Goal: Communication & Community: Answer question/provide support

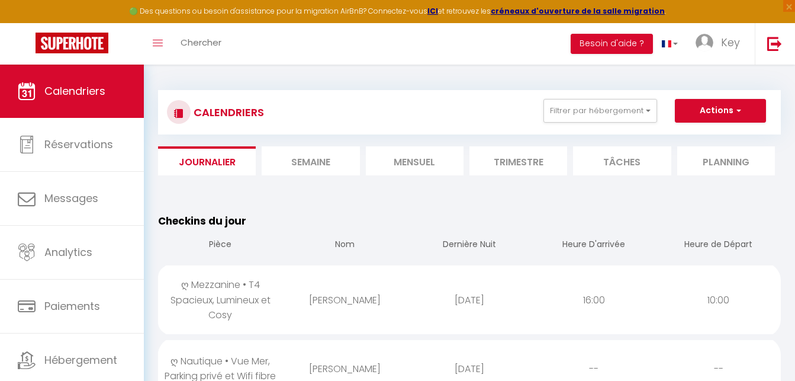
click at [414, 170] on li "Mensuel" at bounding box center [415, 160] width 98 height 29
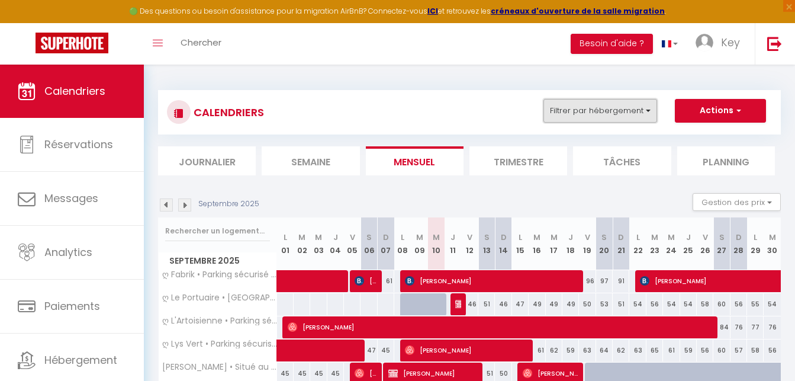
click at [616, 117] on button "Filtrer par hébergement" at bounding box center [600, 111] width 114 height 24
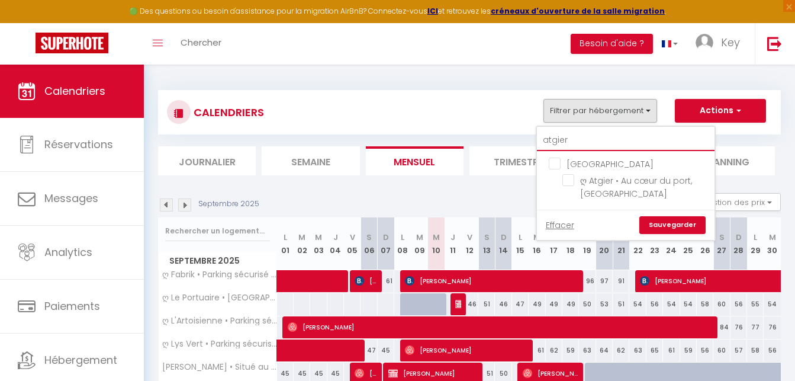
click at [597, 141] on input "atgier" at bounding box center [626, 140] width 178 height 21
type input "caba"
checkbox input "false"
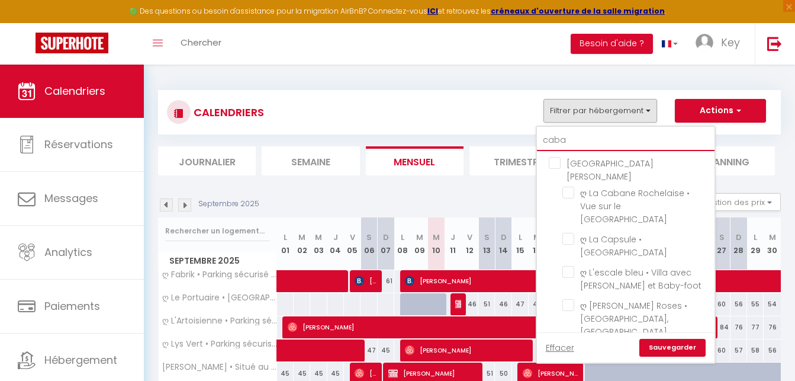
type input "caban"
checkbox input "false"
type input "cabane"
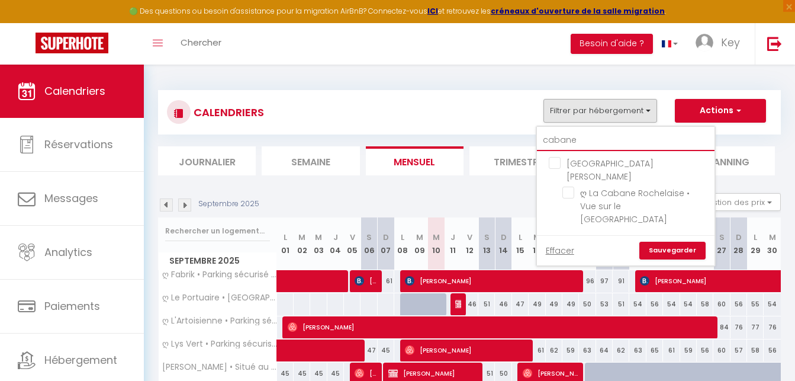
checkbox input "false"
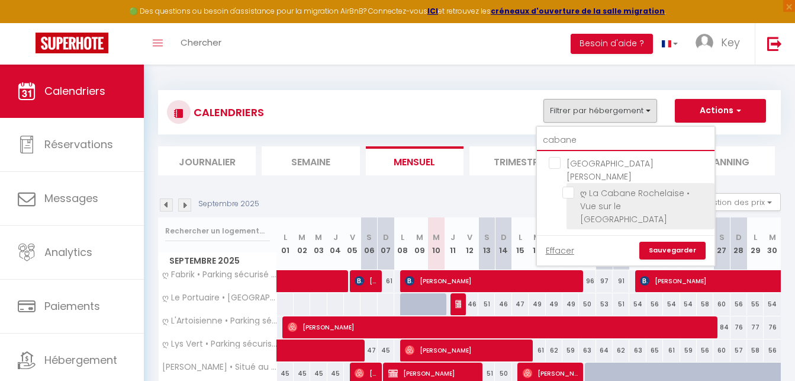
type input "cabane"
click at [565, 186] on input "ღ La Cabane Rochelaise • Vue sur le vieux-port" at bounding box center [636, 192] width 148 height 12
checkbox input "true"
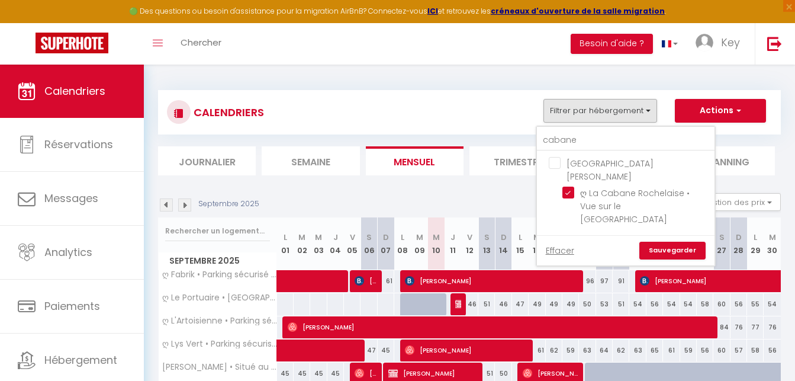
click at [657, 242] on link "Sauvegarder" at bounding box center [672, 251] width 66 height 18
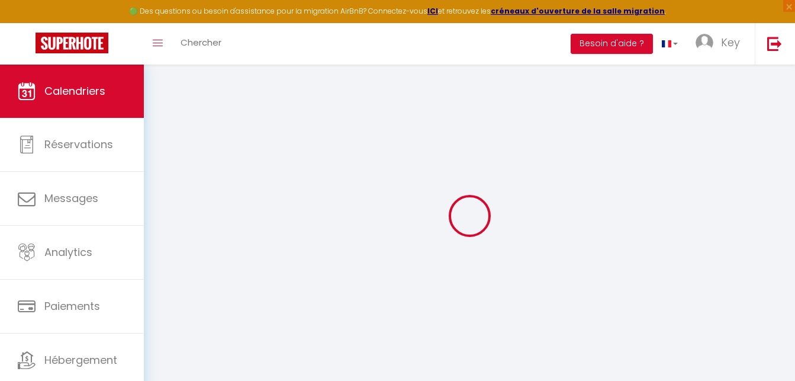
select select "0"
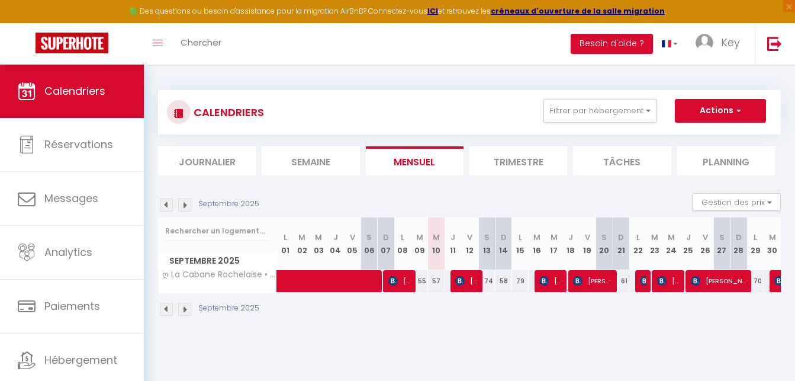
click at [405, 285] on span "Manuel Bremaud" at bounding box center [399, 280] width 22 height 22
select select "23274"
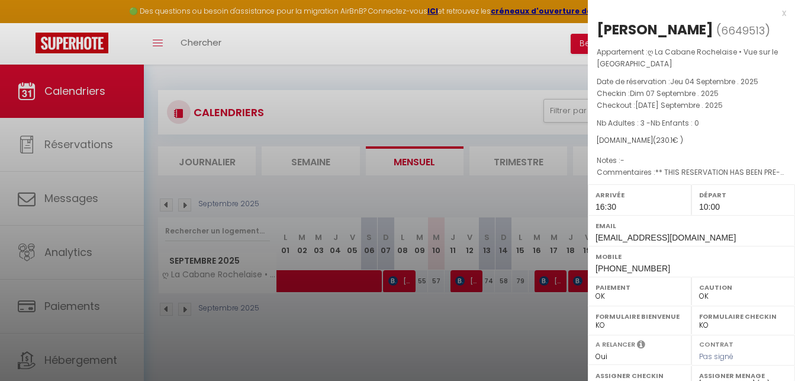
click at [637, 272] on span "+332035640799" at bounding box center [632, 267] width 75 height 9
copy div "Mobile"
click at [683, 36] on div "Manuel Bremaud" at bounding box center [655, 29] width 117 height 19
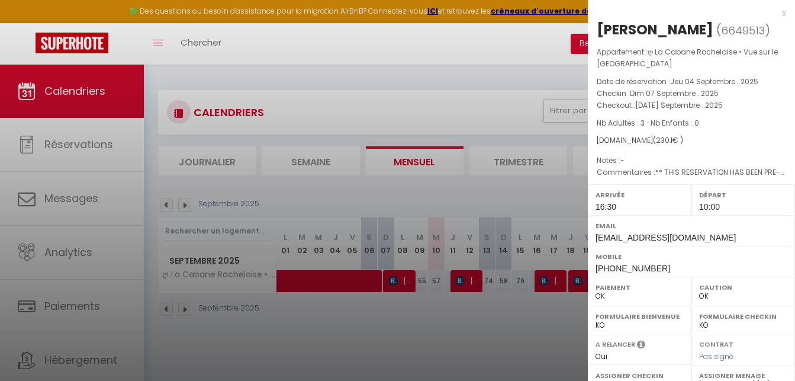
click at [683, 36] on div "Manuel Bremaud" at bounding box center [655, 29] width 117 height 19
copy div "Bremaud"
click at [361, 186] on div at bounding box center [397, 190] width 795 height 381
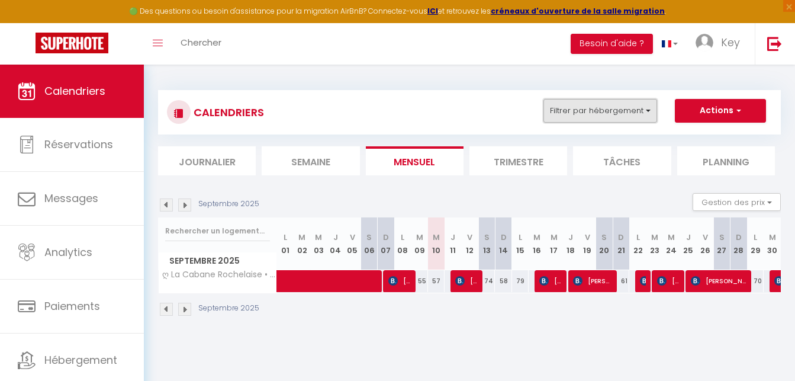
click at [585, 108] on button "Filtrer par hébergement" at bounding box center [600, 111] width 114 height 24
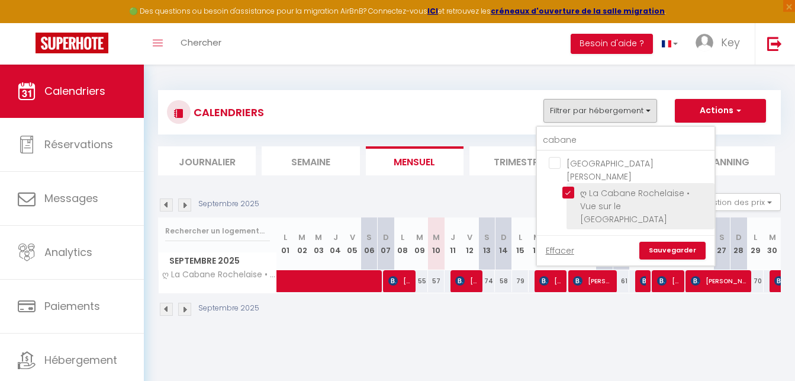
drag, startPoint x: 572, startPoint y: 179, endPoint x: 585, endPoint y: 192, distance: 18.8
click at [571, 186] on input "ღ La Cabane Rochelaise • Vue sur le vieux-port" at bounding box center [636, 192] width 148 height 12
checkbox input "false"
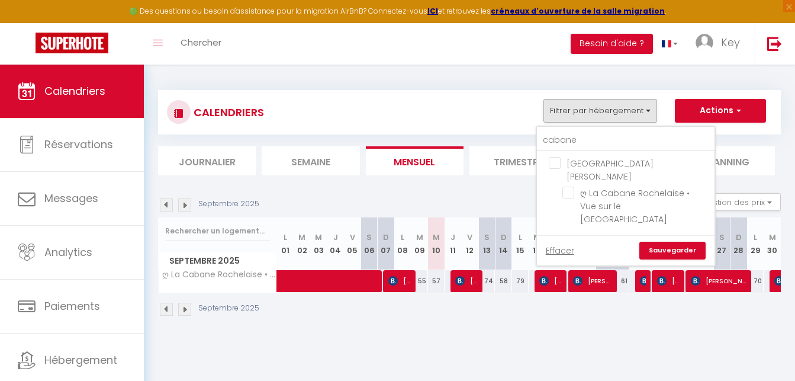
click at [677, 242] on link "Sauvegarder" at bounding box center [672, 251] width 66 height 18
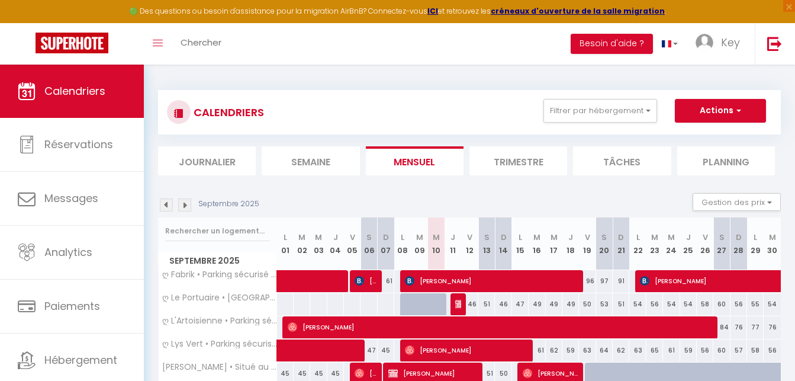
click at [228, 166] on li "Journalier" at bounding box center [207, 160] width 98 height 29
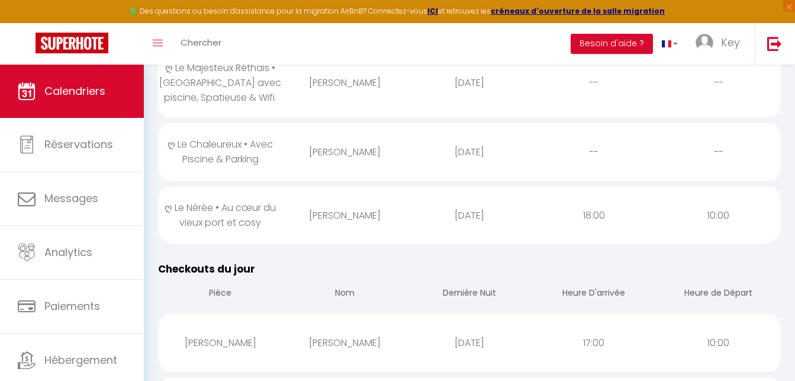
scroll to position [423, 0]
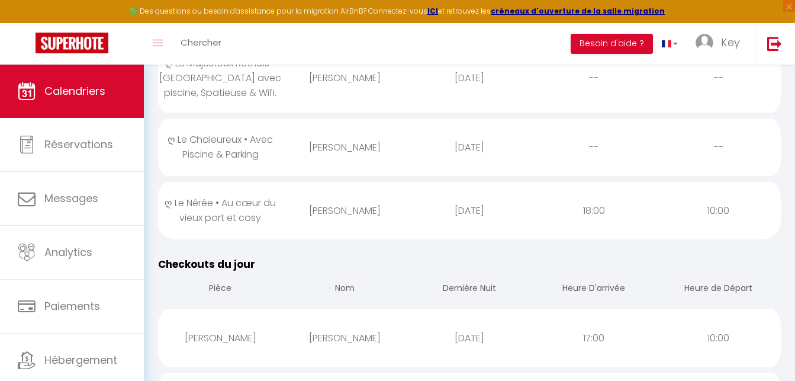
click at [320, 214] on div "Aurelie Roger" at bounding box center [344, 210] width 124 height 38
select select "1"
select select "0"
select select "1"
select select
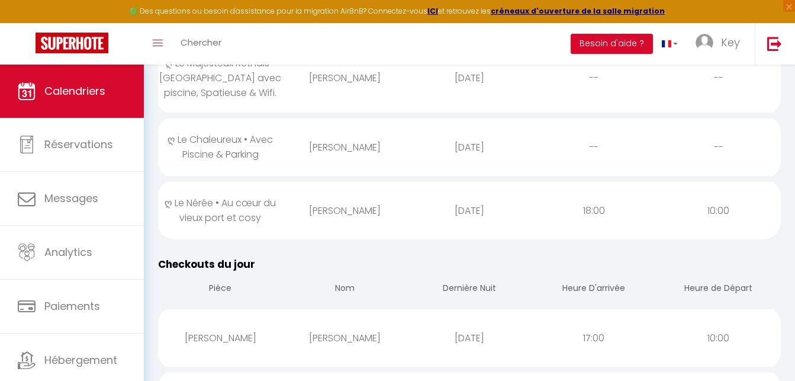
select select
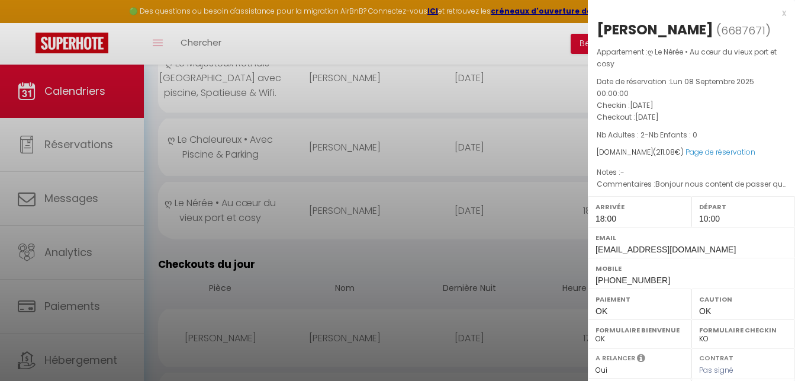
click at [622, 26] on div "Aurelie Roger" at bounding box center [655, 29] width 117 height 19
copy div "Aurelie"
click at [441, 196] on div at bounding box center [397, 190] width 795 height 381
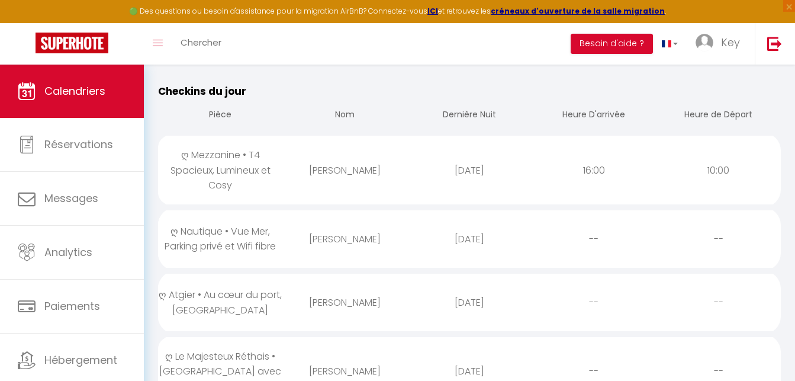
scroll to position [60, 0]
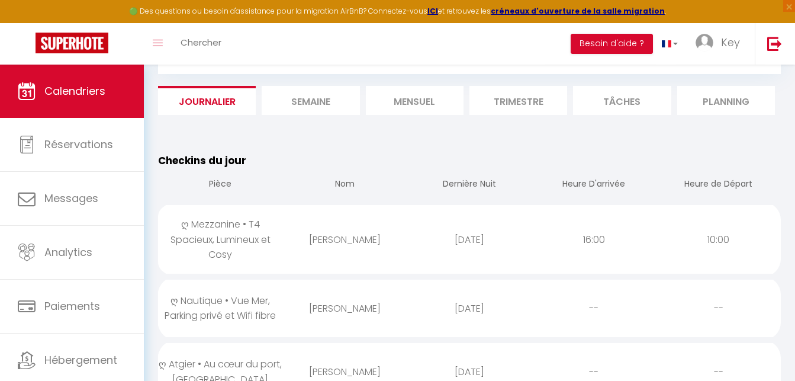
click at [334, 240] on div "Manon Harriet" at bounding box center [344, 239] width 124 height 38
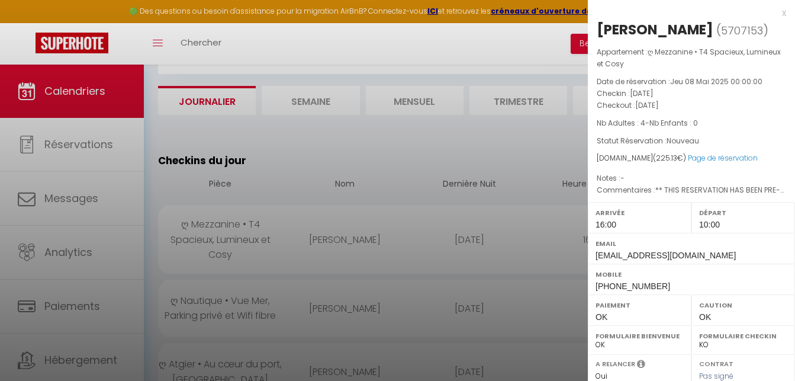
click at [334, 240] on div at bounding box center [397, 190] width 795 height 381
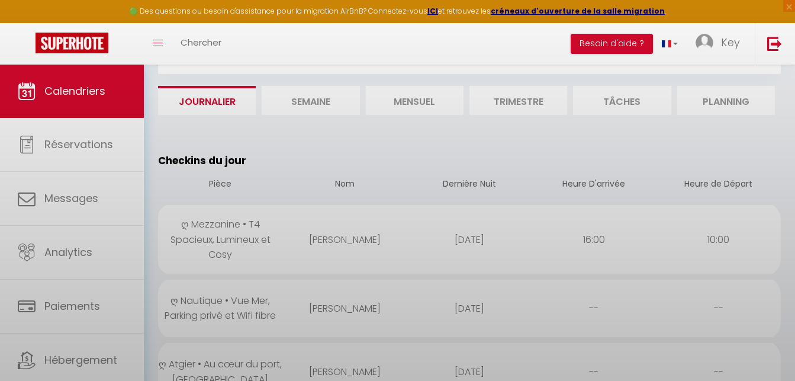
click at [287, 277] on div at bounding box center [397, 190] width 795 height 381
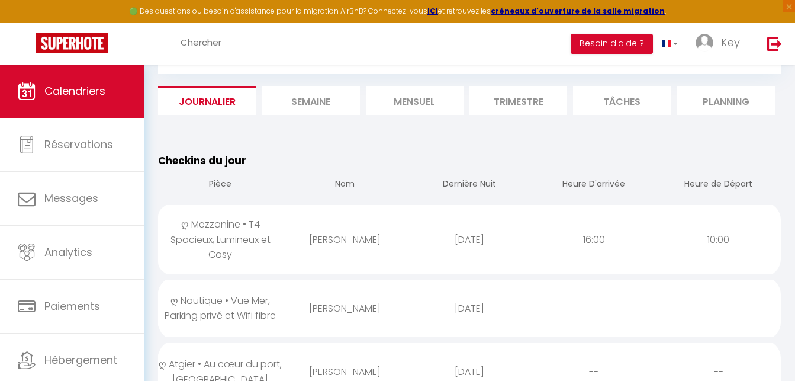
click at [294, 292] on div "Peggy Ryan" at bounding box center [344, 308] width 124 height 38
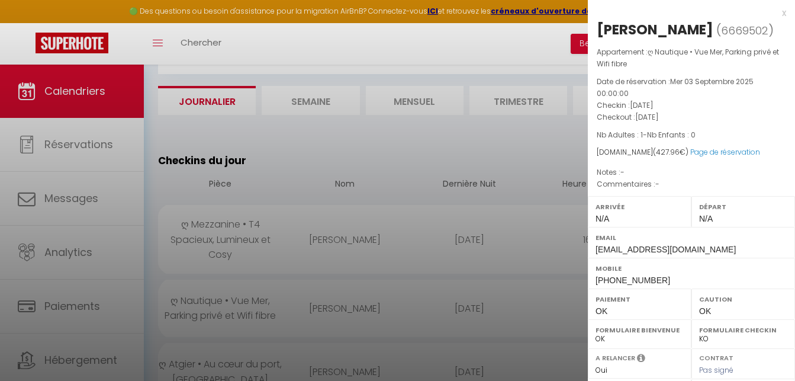
click at [622, 33] on div "Peggy Ryan" at bounding box center [655, 29] width 117 height 19
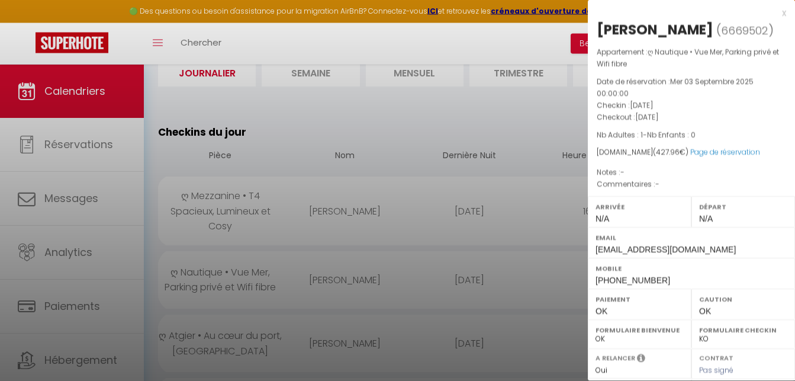
scroll to position [121, 0]
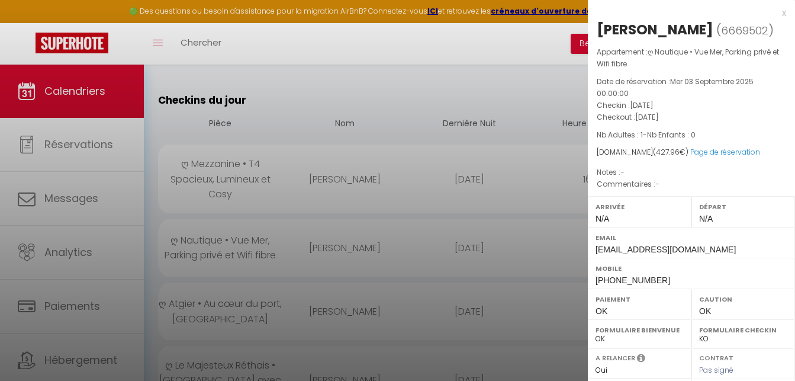
click at [355, 285] on div at bounding box center [397, 190] width 795 height 381
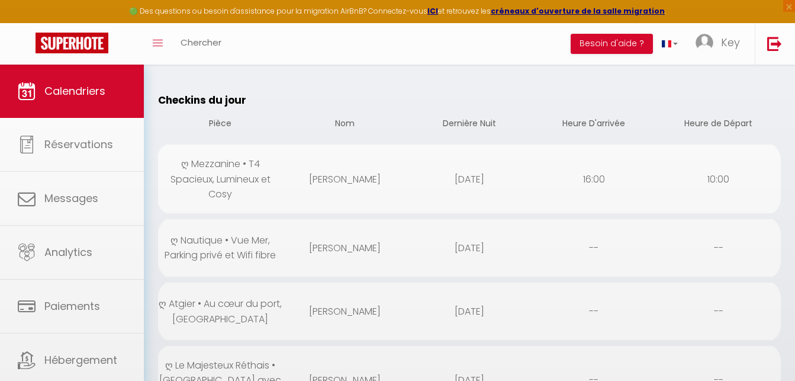
click at [319, 306] on div "Philippe Vallade" at bounding box center [344, 311] width 124 height 38
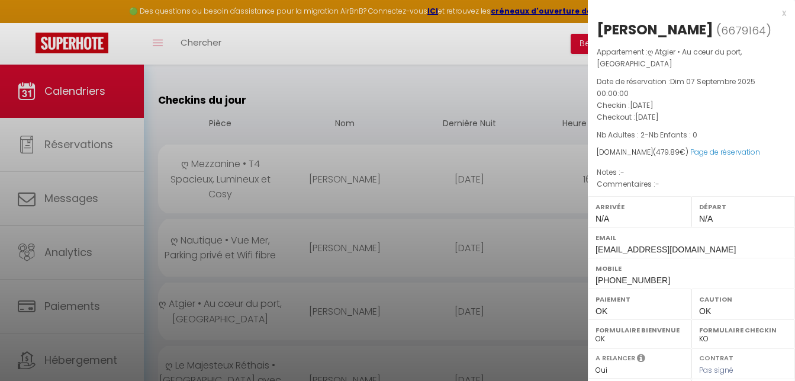
click at [698, 20] on div "x" at bounding box center [687, 13] width 198 height 14
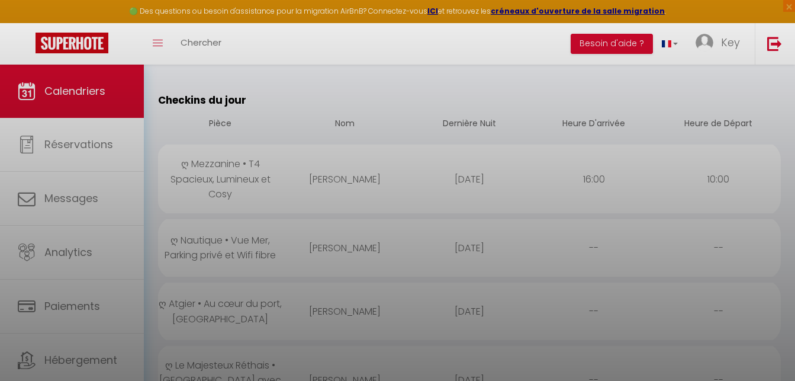
click at [698, 20] on div at bounding box center [397, 190] width 795 height 381
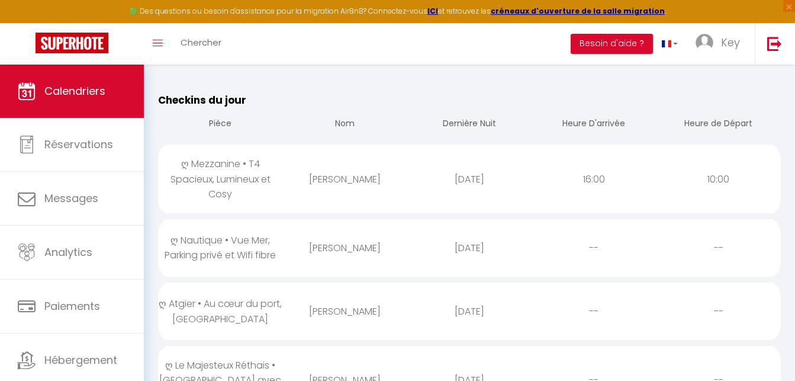
click at [262, 287] on div "ღ Atgier • Au cœur du port, Spacieux" at bounding box center [220, 310] width 124 height 53
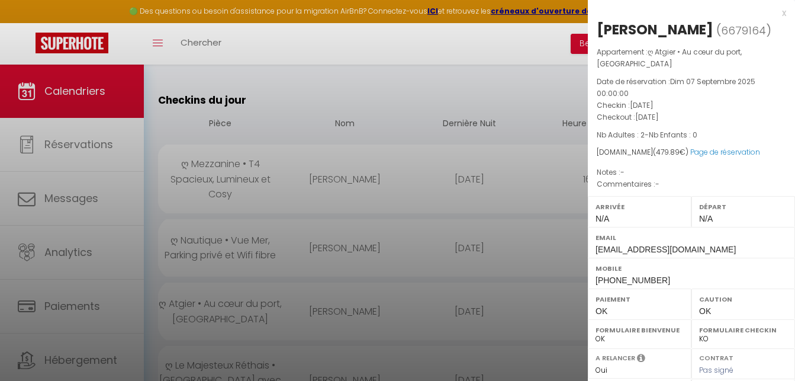
click at [701, 31] on div "Philippe Vallade" at bounding box center [655, 29] width 117 height 19
copy div "Vallade"
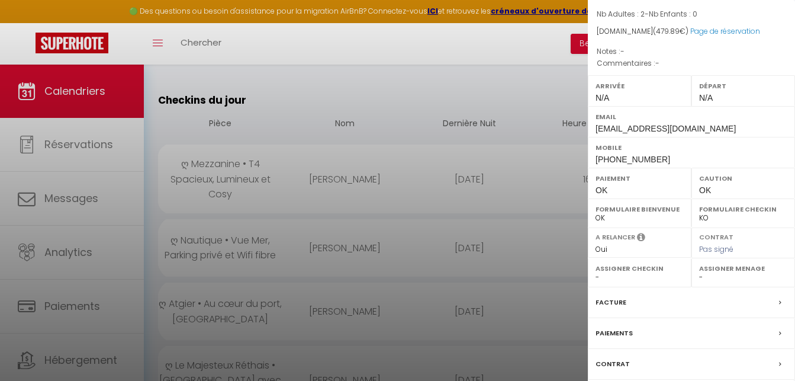
scroll to position [0, 0]
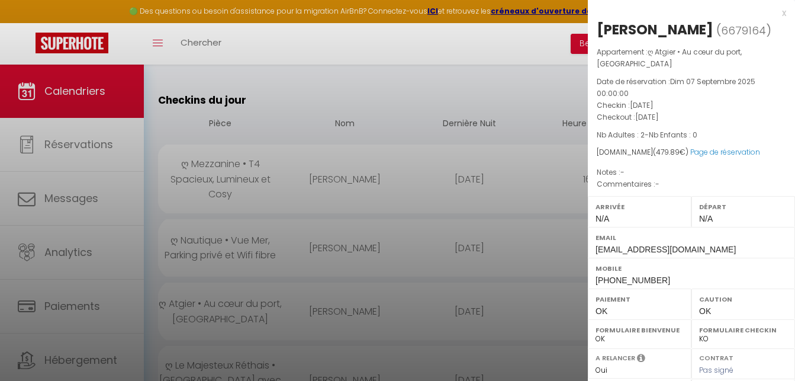
click at [401, 233] on div at bounding box center [397, 190] width 795 height 381
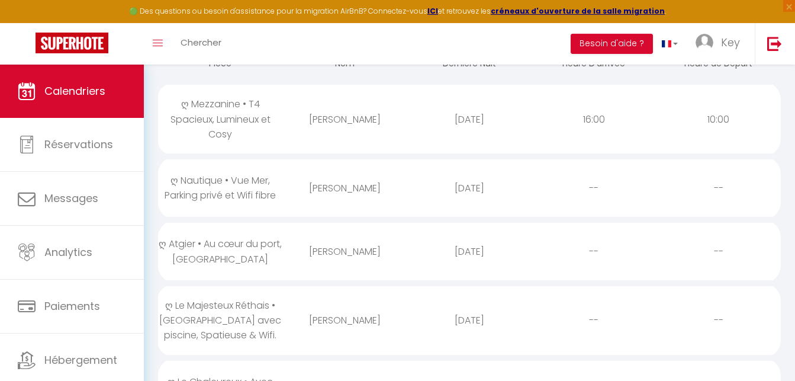
scroll to position [181, 0]
click at [344, 300] on div "Ward Cornette" at bounding box center [344, 319] width 124 height 38
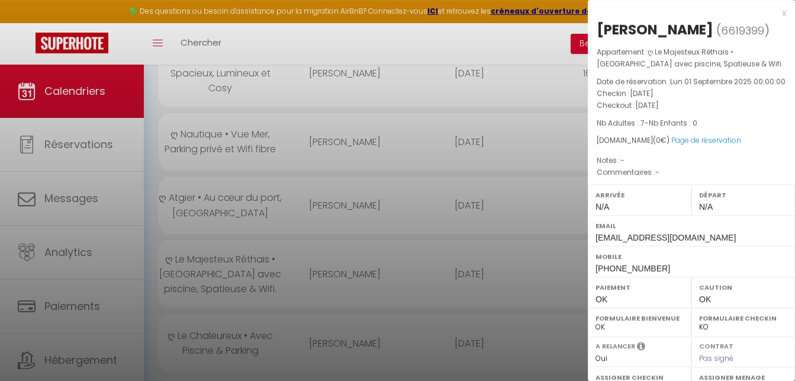
scroll to position [242, 0]
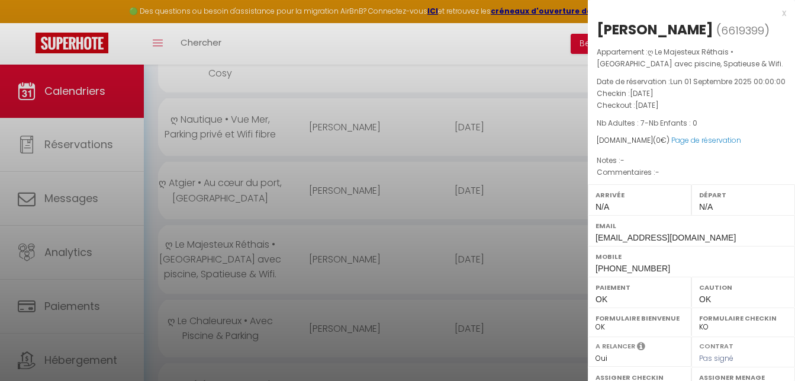
click at [665, 26] on div "Ward Cornette" at bounding box center [655, 29] width 117 height 19
copy div "Cornette"
click at [432, 268] on div at bounding box center [397, 190] width 795 height 381
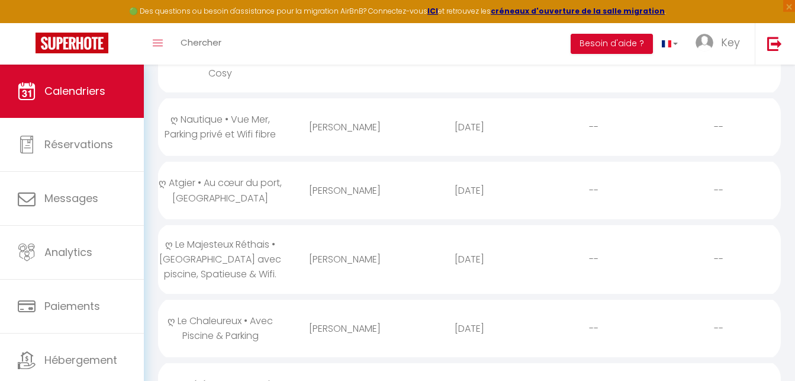
scroll to position [302, 0]
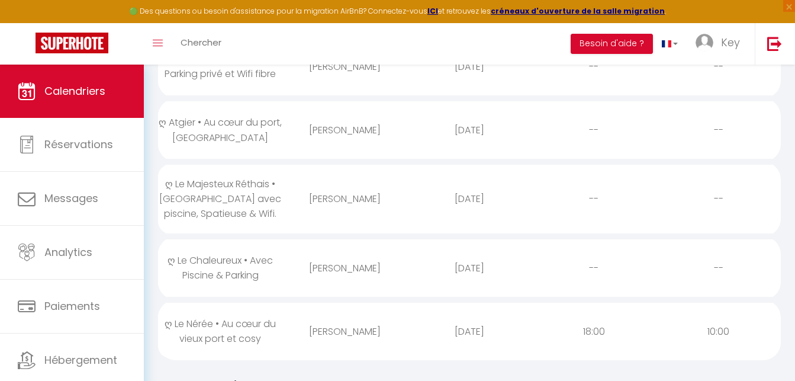
click at [319, 253] on div "Julie Jourdaine" at bounding box center [344, 268] width 124 height 38
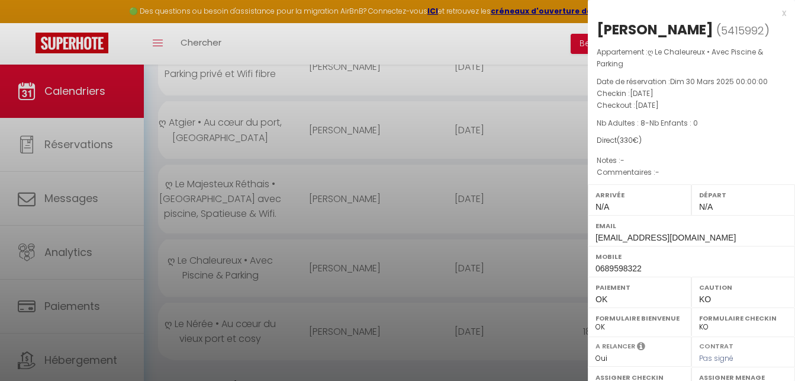
click at [677, 34] on div "Julie Jourdaine" at bounding box center [655, 29] width 117 height 19
copy div "Jourdaine"
click at [411, 295] on div at bounding box center [397, 190] width 795 height 381
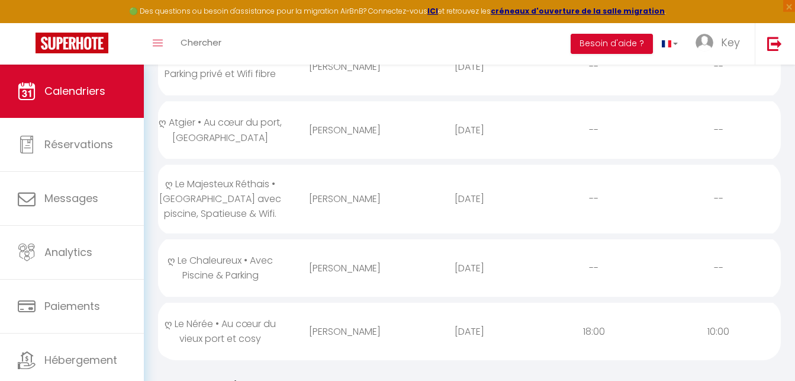
click at [378, 323] on div "Aurelie Roger" at bounding box center [344, 331] width 124 height 38
select select "1"
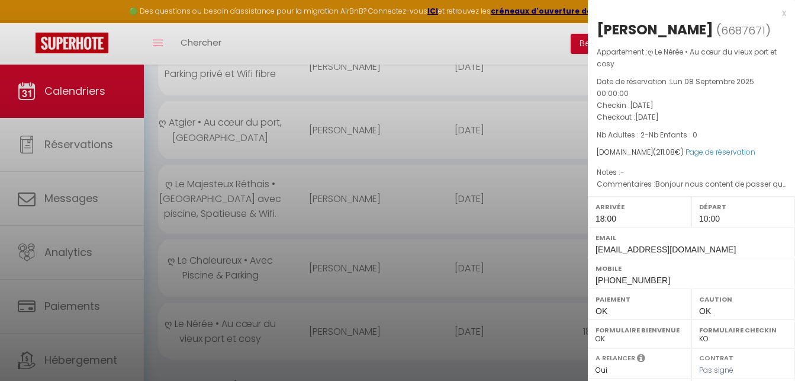
click at [378, 323] on div at bounding box center [397, 190] width 795 height 381
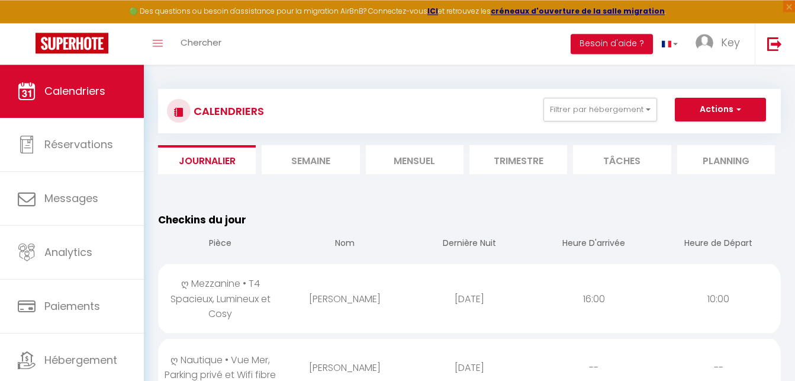
scroll to position [0, 0]
click at [440, 166] on li "Mensuel" at bounding box center [415, 160] width 98 height 29
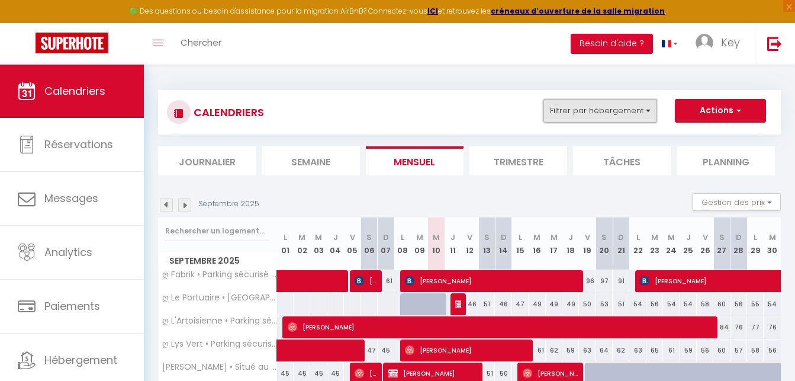
click at [622, 113] on button "Filtrer par hébergement" at bounding box center [600, 111] width 114 height 24
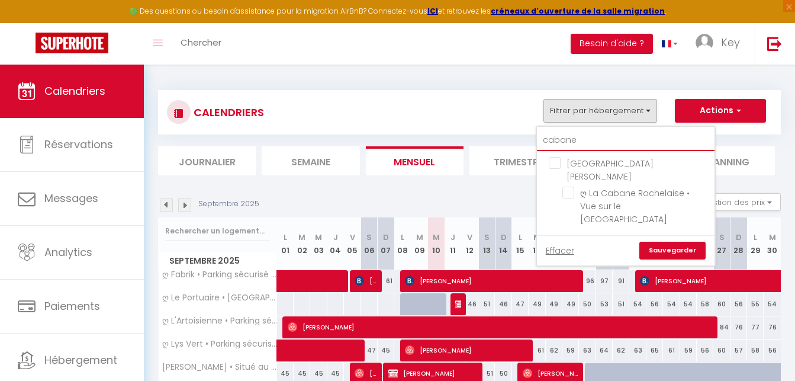
click at [614, 141] on input "cabane" at bounding box center [626, 140] width 178 height 21
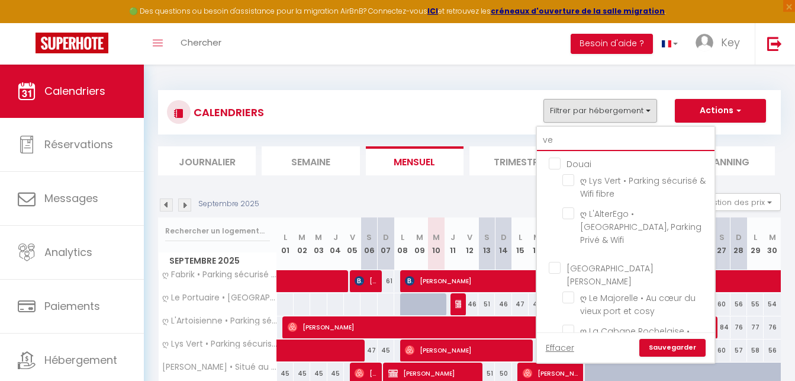
type input "ver"
checkbox input "false"
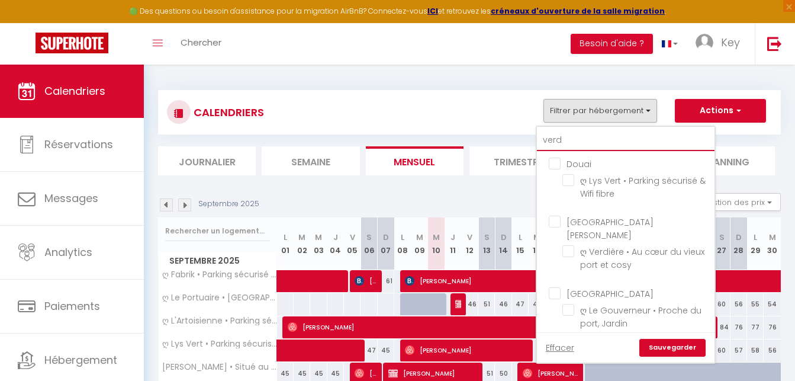
type input "verdi"
checkbox input "false"
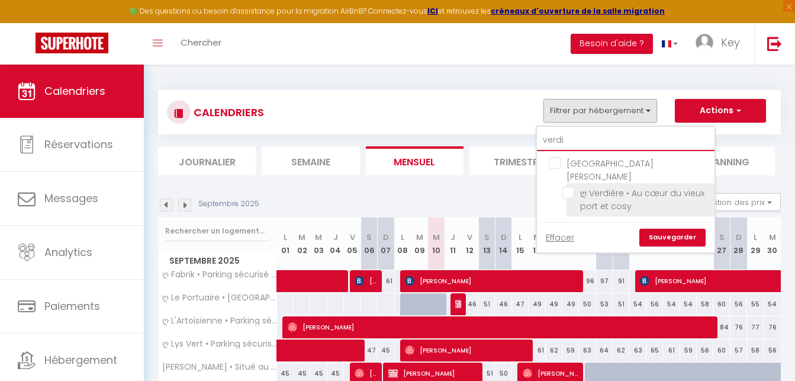
type input "verdi"
click at [569, 186] on input "ღ Verdière • Au cœur du vieux port et cosy" at bounding box center [636, 192] width 148 height 12
checkbox input "true"
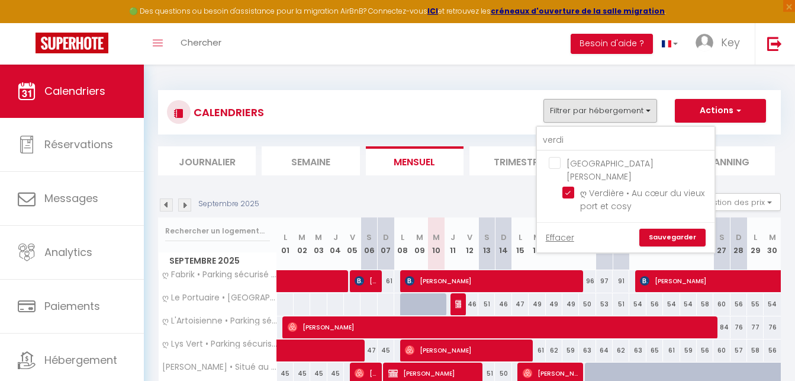
click at [672, 228] on link "Sauvegarder" at bounding box center [672, 237] width 66 height 18
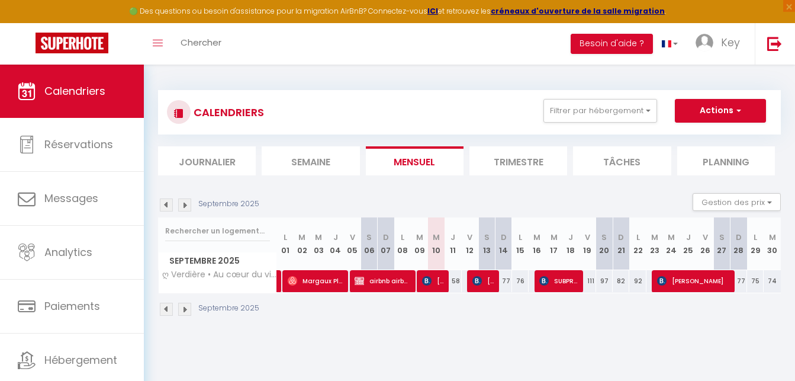
click at [434, 286] on span "Tanielian Alexandre" at bounding box center [433, 280] width 22 height 22
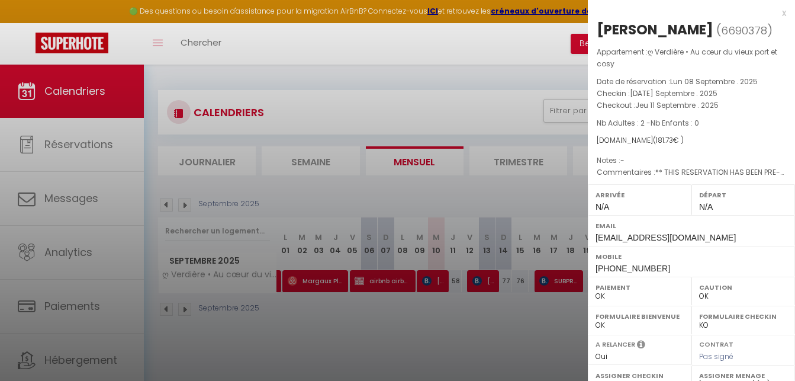
click at [502, 30] on div at bounding box center [397, 190] width 795 height 381
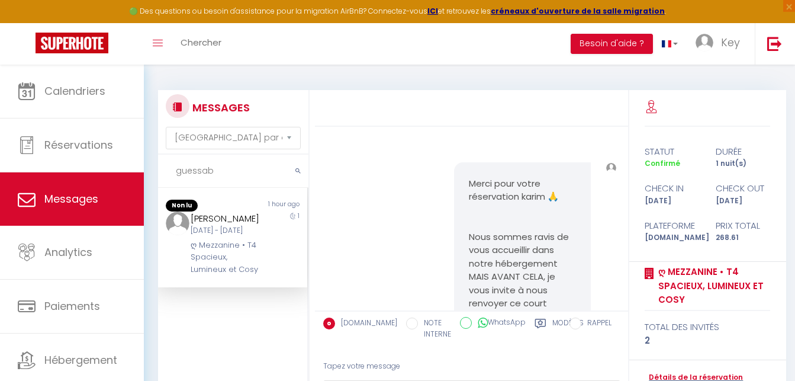
select select "message"
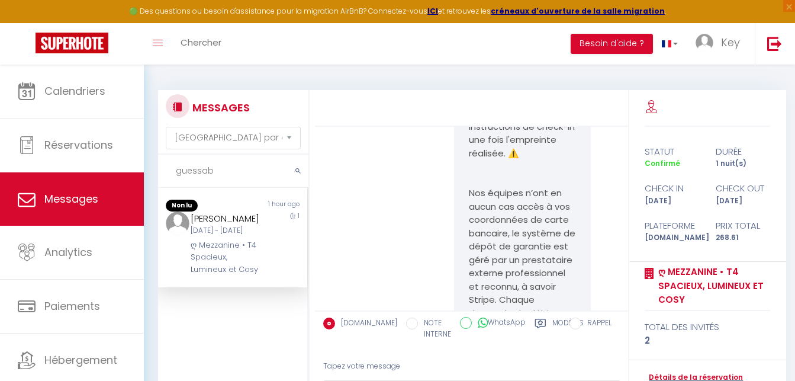
click at [237, 175] on input "guessab" at bounding box center [233, 170] width 150 height 33
click at [251, 236] on div "Jeu 11 Sep - Ven 12 Sep" at bounding box center [227, 230] width 72 height 11
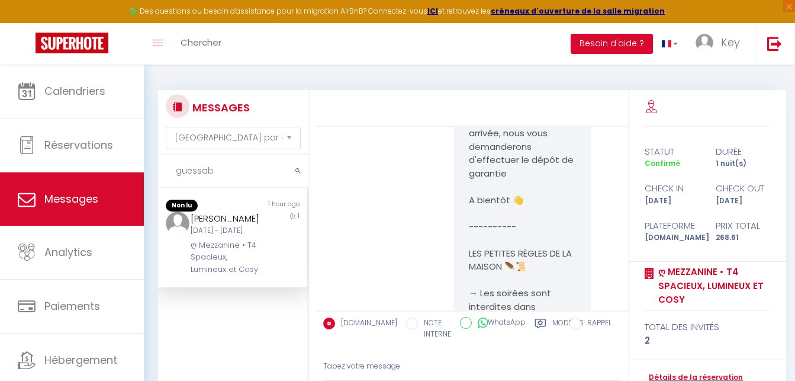
scroll to position [956, 0]
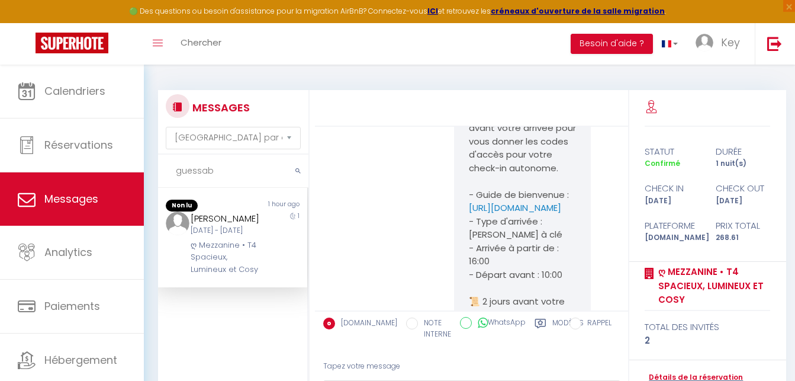
click at [553, 324] on label "Modèles" at bounding box center [567, 329] width 31 height 24
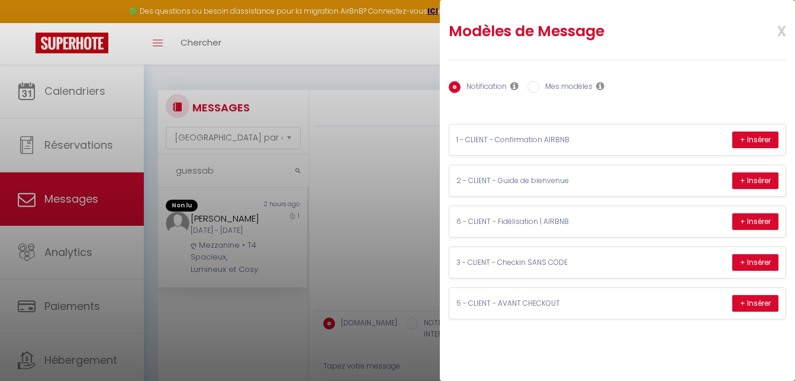
click at [374, 209] on div at bounding box center [397, 190] width 795 height 381
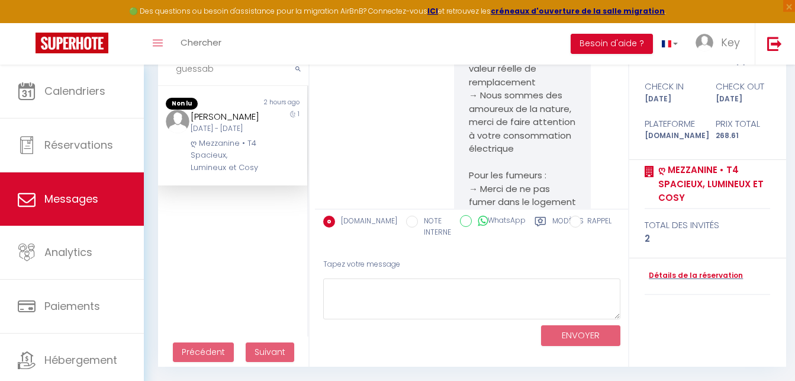
scroll to position [1681, 0]
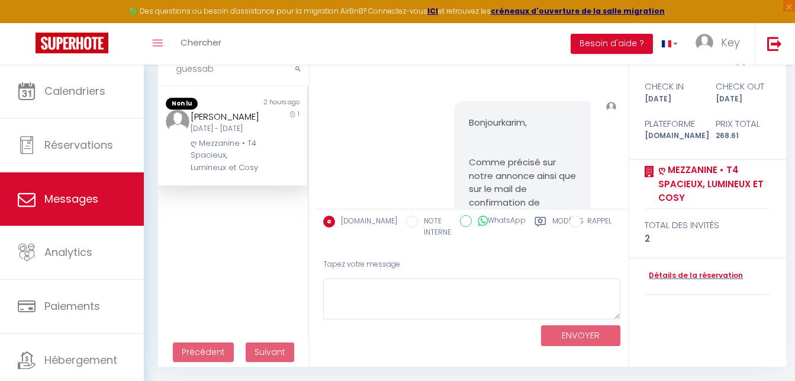
click at [554, 228] on label "Modèles" at bounding box center [567, 227] width 31 height 24
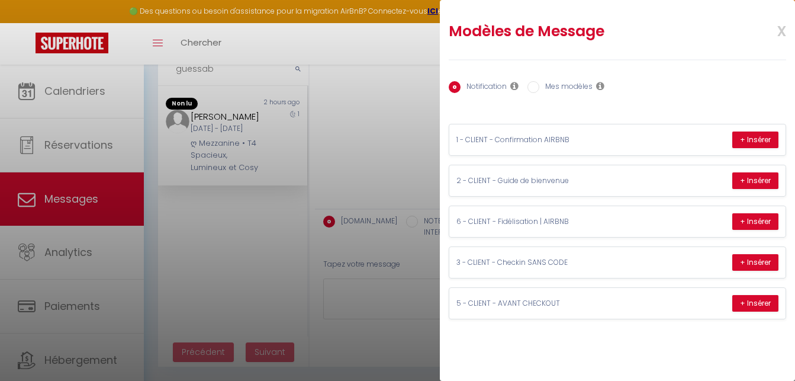
click at [378, 294] on div at bounding box center [397, 190] width 795 height 381
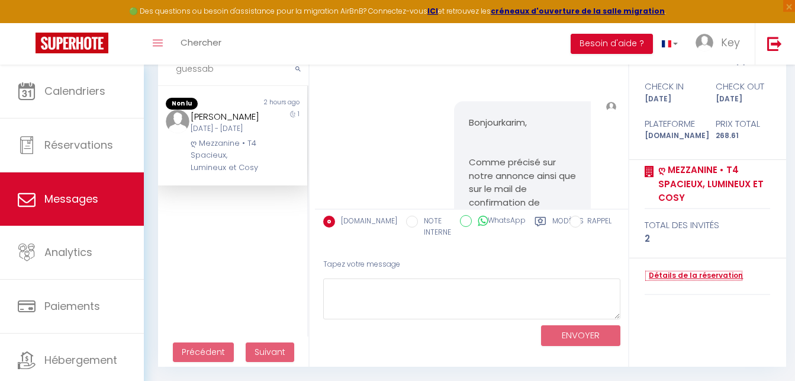
click at [724, 278] on link "Détails de la réservation" at bounding box center [694, 275] width 98 height 11
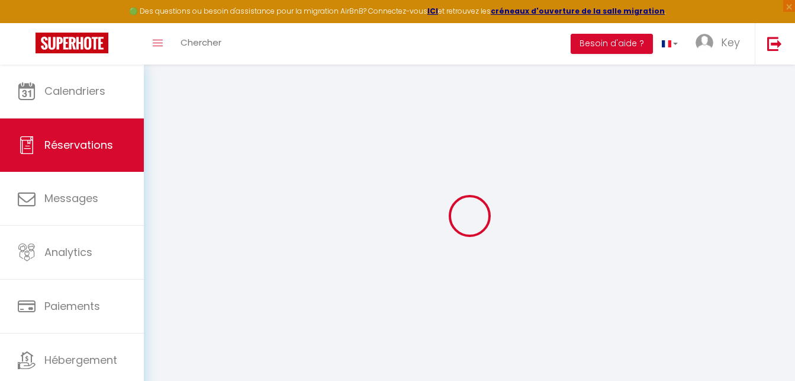
type input "karim"
type input "guessab"
type input "kguess.286389@guest.booking.com"
type input "contact@closed-escapegame.com"
type input "+33646092025"
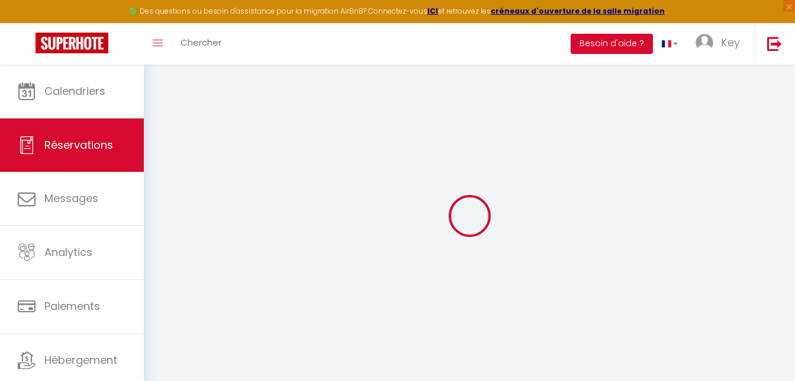
type input "+33646092025"
type input "."
select select "FR"
type input "44.22"
type input "3.76"
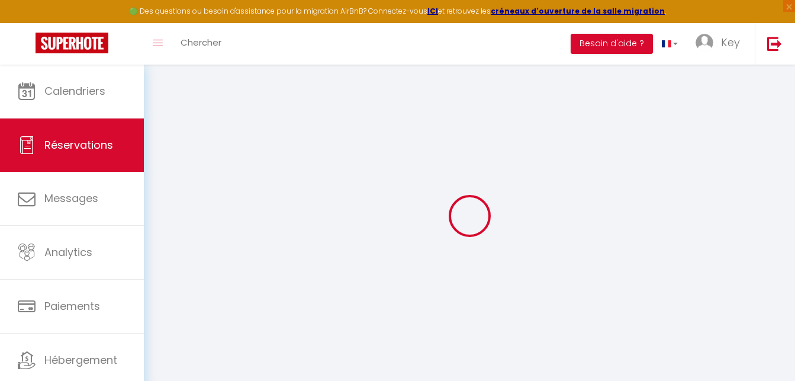
select select "32471"
select select "1"
select select
type input "2"
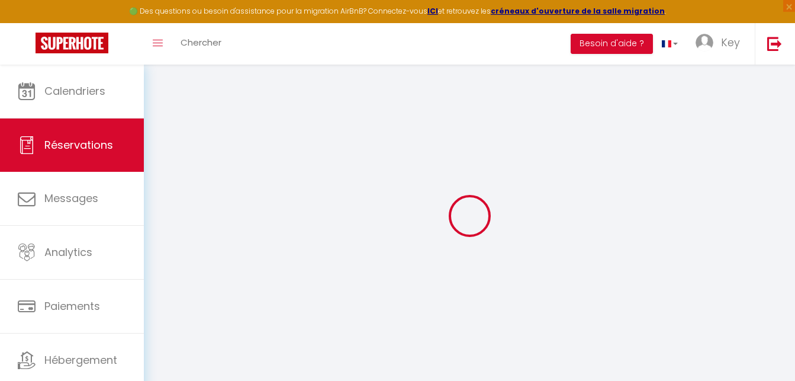
select select "12"
select select
type input "170.1"
checkbox input "false"
type input "0"
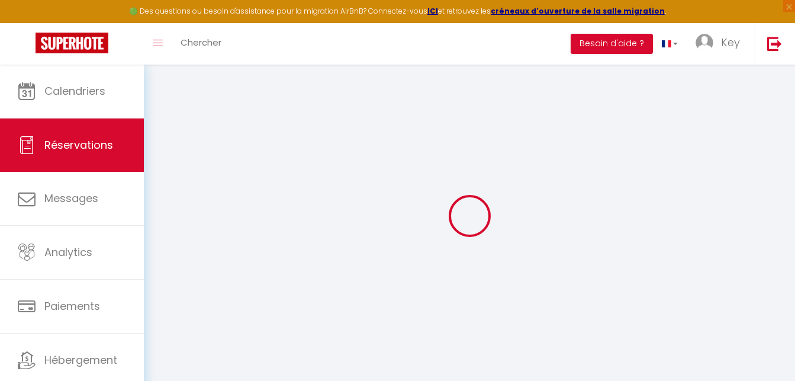
select select "2"
type input "90"
type input "0"
select select
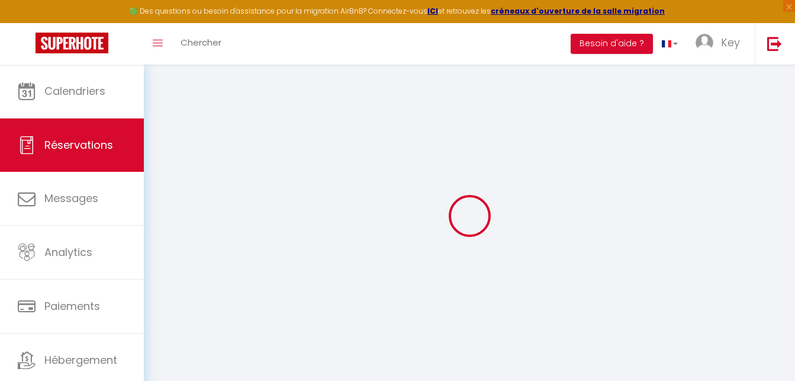
select select
select select "14"
checkbox input "false"
select select
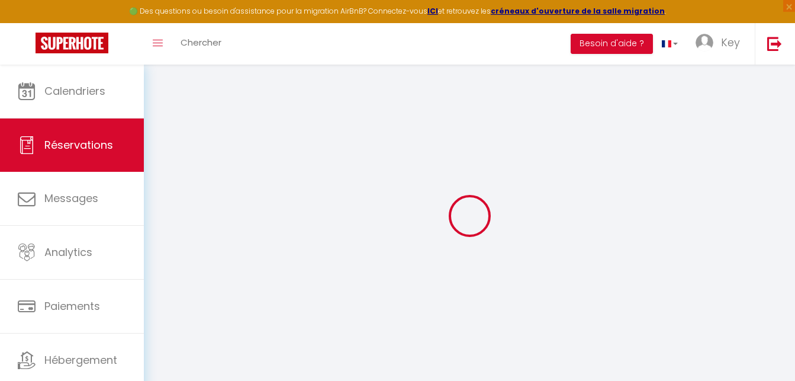
checkbox input "false"
select select
checkbox input "false"
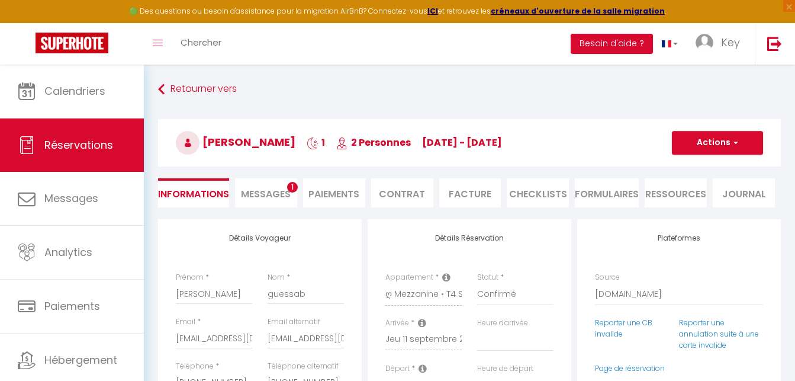
select select
checkbox input "false"
type textarea "** THIS RESERVATION HAS BEEN PRE-PAID ** Reservation has a cancellation grace p…"
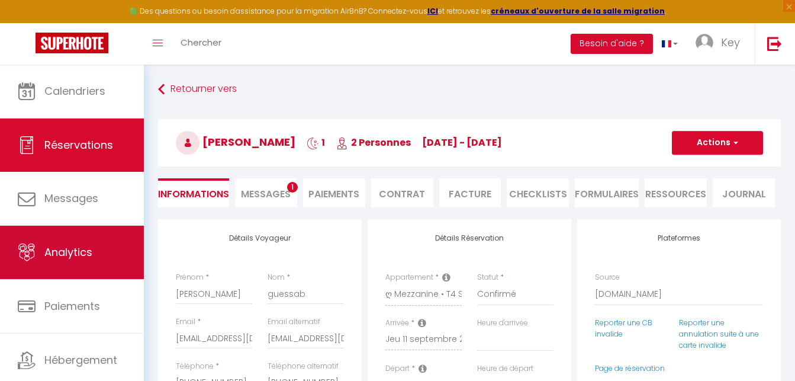
type input "90"
type input "8.51"
select select
checkbox input "false"
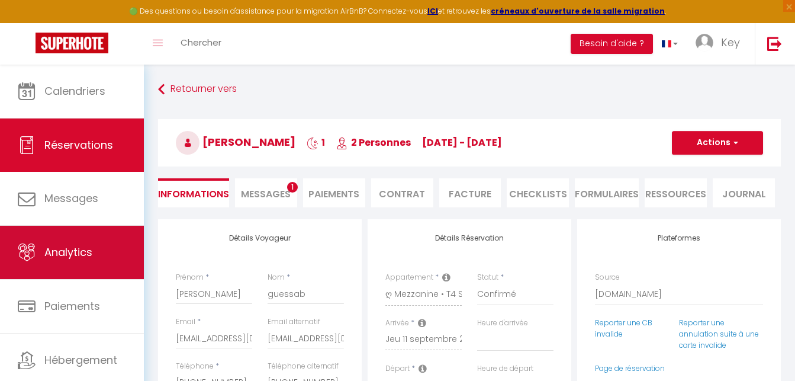
select select "16:00"
select select "10:00"
checkbox input "false"
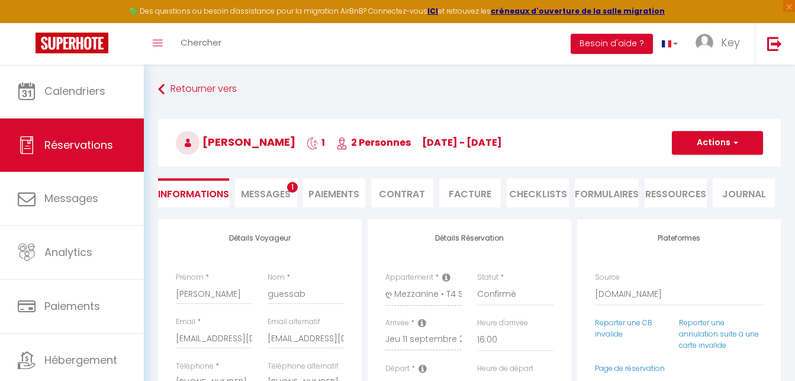
click at [346, 197] on li "Paiements" at bounding box center [334, 192] width 62 height 29
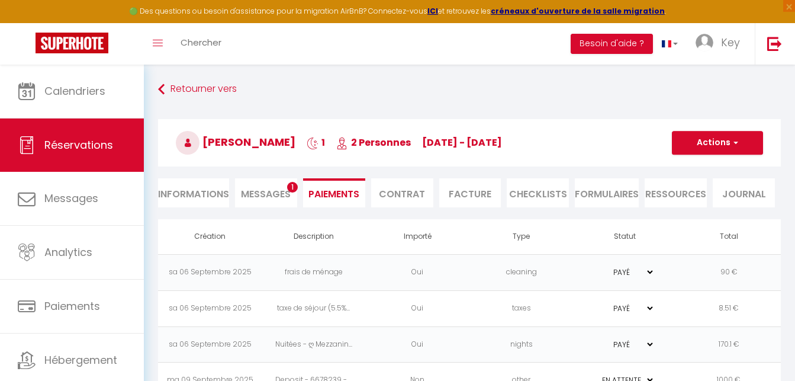
select select
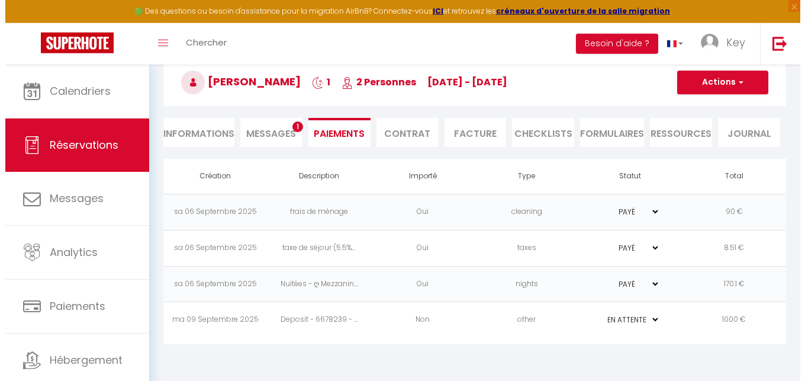
scroll to position [65, 0]
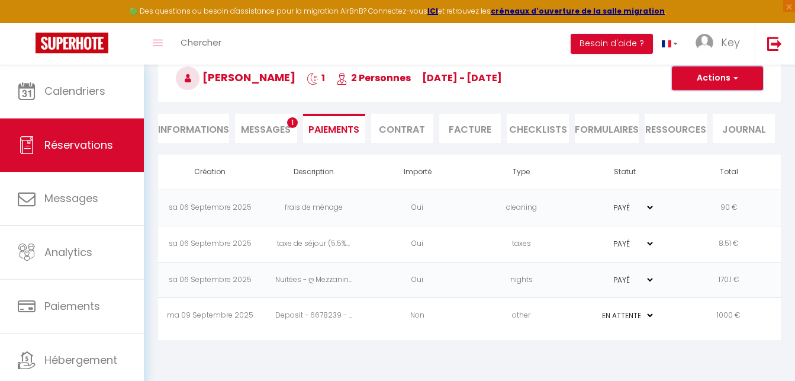
click at [752, 86] on button "Actions" at bounding box center [717, 78] width 91 height 24
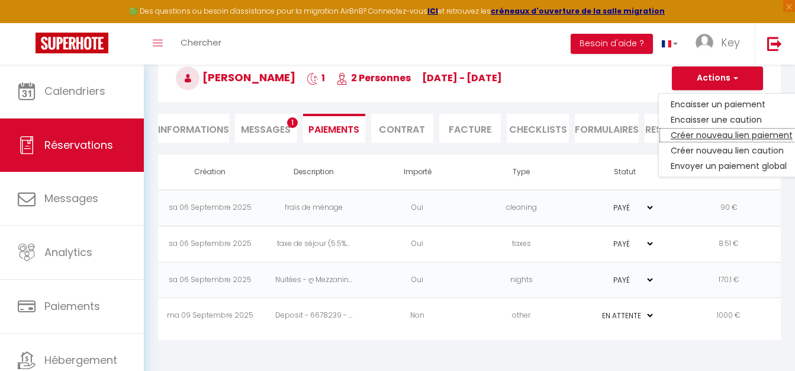
click at [735, 140] on link "Créer nouveau lien paiement" at bounding box center [732, 134] width 146 height 15
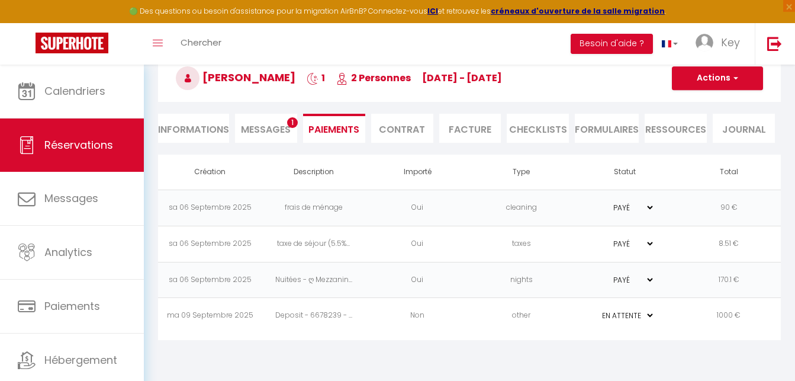
select select "nights"
type input "kguess.286389@guest.booking.com"
select select "5091"
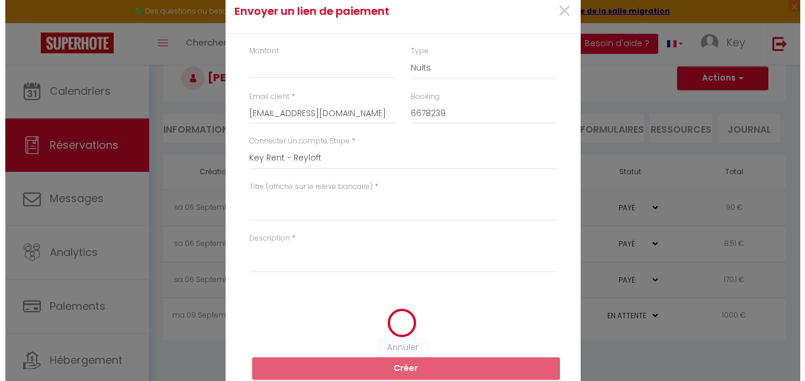
scroll to position [0, 0]
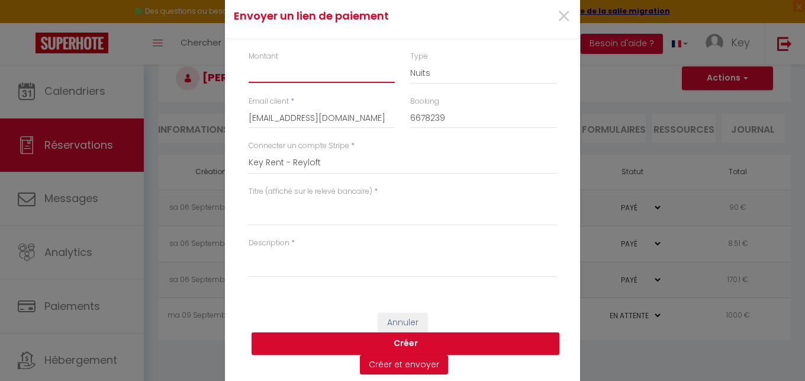
click at [309, 76] on input "Montant" at bounding box center [322, 72] width 146 height 21
type input "1000"
drag, startPoint x: 294, startPoint y: 197, endPoint x: 293, endPoint y: 211, distance: 14.3
click at [293, 203] on textarea "Titre (affiché sur le relevé bancaire)" at bounding box center [403, 211] width 308 height 28
paste textarea "Deposit - 6678239 - karim guessab - ღ Mezzanine • T4 Spacieux, Lumineux et Cosy"
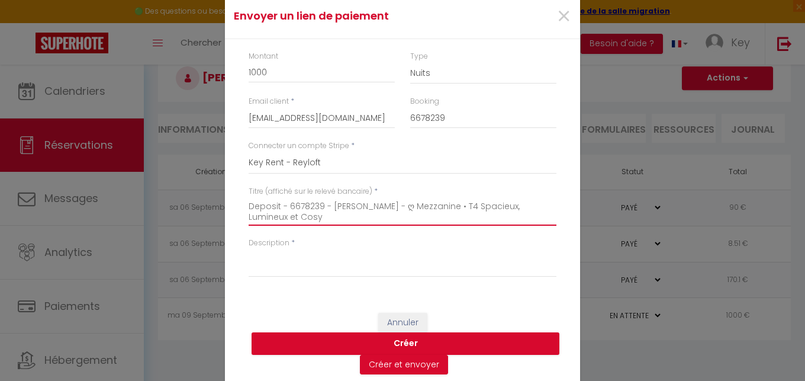
type textarea "Deposit - 6678239 - karim guessab - ღ Mezzanine • T4 Spacieux, Lumineux et Cosy"
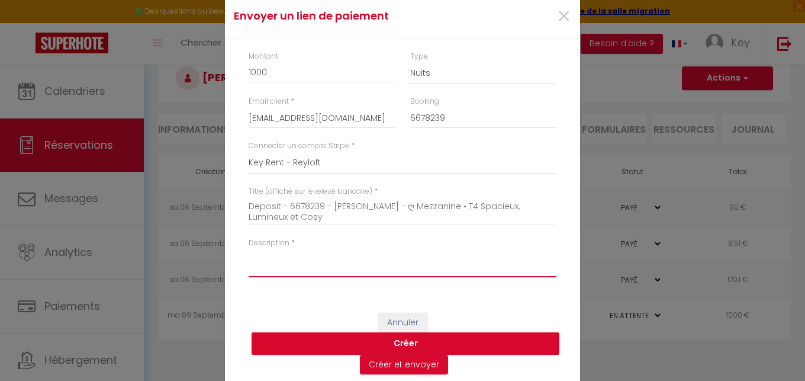
click at [341, 269] on textarea "Description" at bounding box center [403, 263] width 308 height 28
paste textarea "Deposit - 6678239 - 2025-09-11 - karim guessab - ღ Mezzanine • T4 Spacieux, Lum…"
type textarea "Deposit - 6678239 - 2025-09-11 - karim guessab - ღ Mezzanine • T4 Spacieux, Lum…"
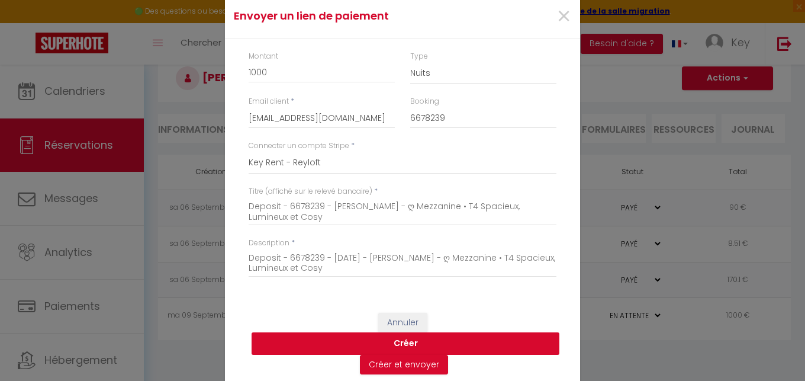
click at [370, 346] on button "Créer" at bounding box center [406, 343] width 308 height 22
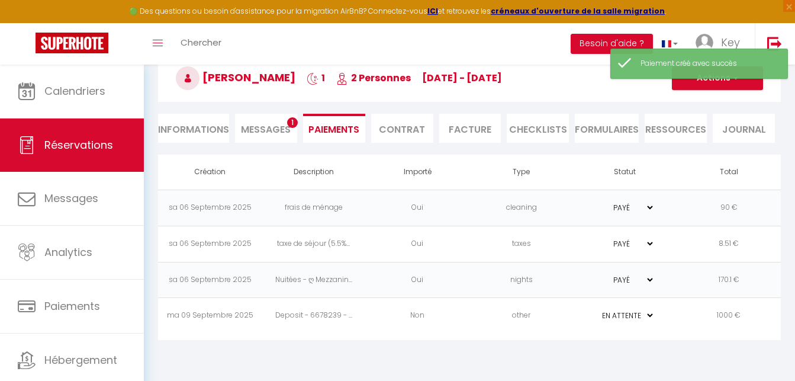
select select "0"
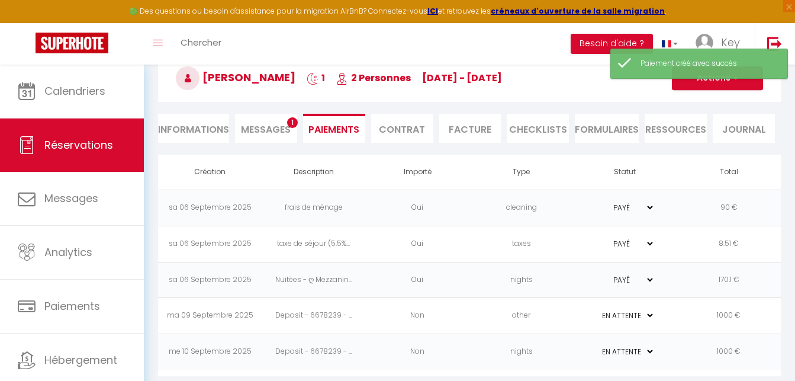
scroll to position [78, 0]
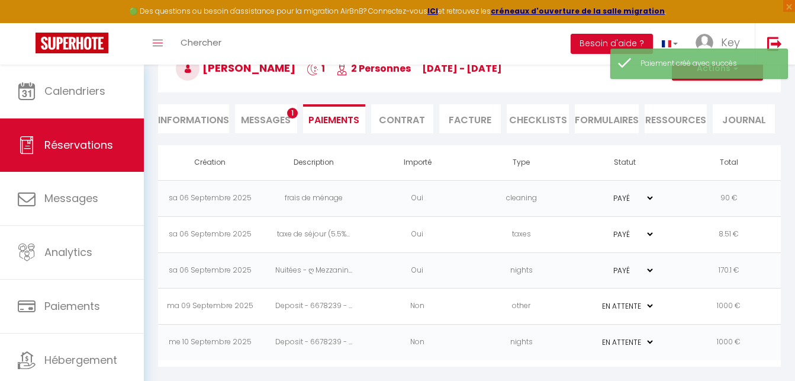
click at [459, 347] on td "Non" at bounding box center [418, 342] width 104 height 36
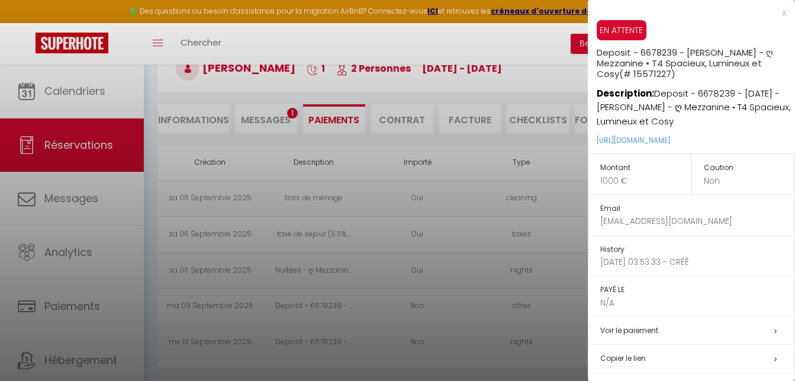
click at [643, 360] on h5 "Copier le lien" at bounding box center [697, 359] width 194 height 14
click at [383, 175] on div at bounding box center [397, 190] width 795 height 381
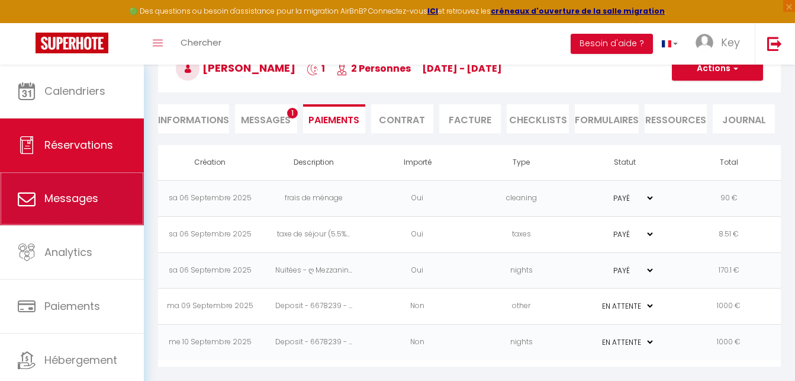
click at [86, 213] on link "Messages" at bounding box center [72, 198] width 144 height 53
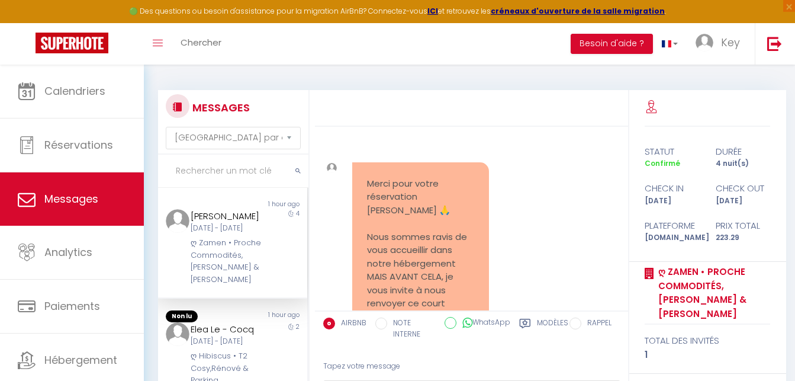
scroll to position [1082, 0]
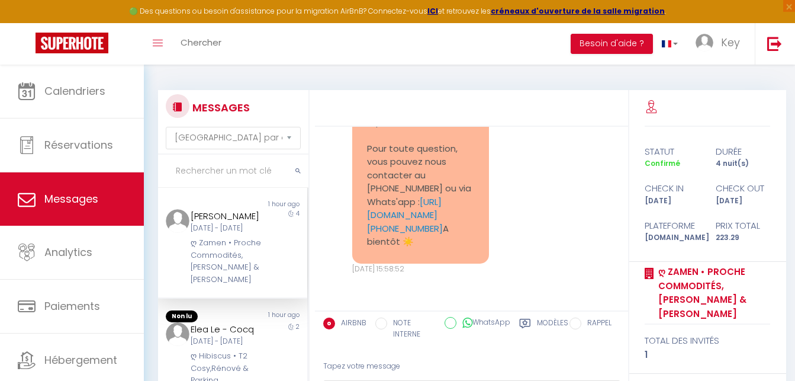
click at [233, 166] on input "text" at bounding box center [233, 170] width 150 height 33
paste input "Bremaud"
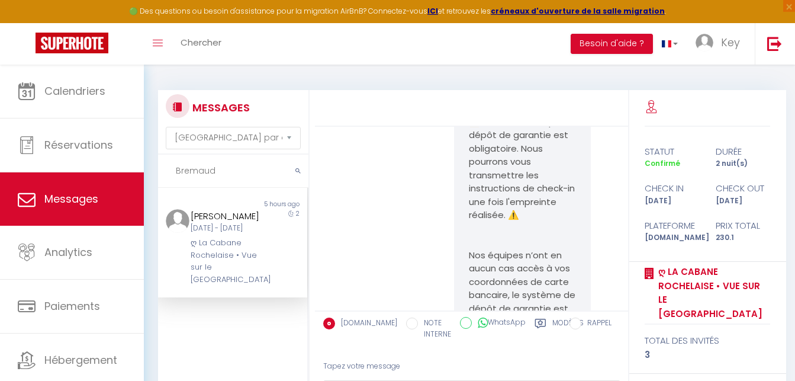
scroll to position [6121, 0]
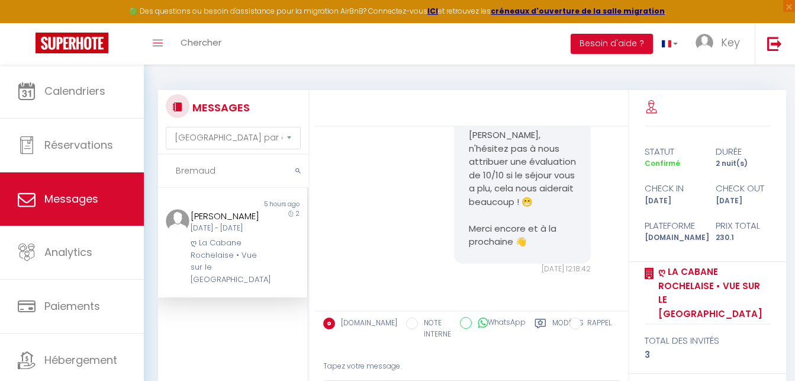
type input "Bremaud"
click at [228, 214] on div "Manuel Bremaud" at bounding box center [227, 216] width 72 height 14
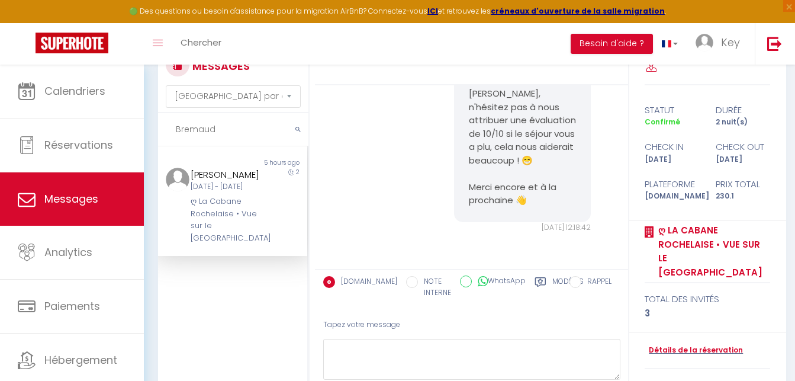
scroll to position [5698, 0]
click at [694, 345] on link "Détails de la réservation" at bounding box center [694, 350] width 98 height 11
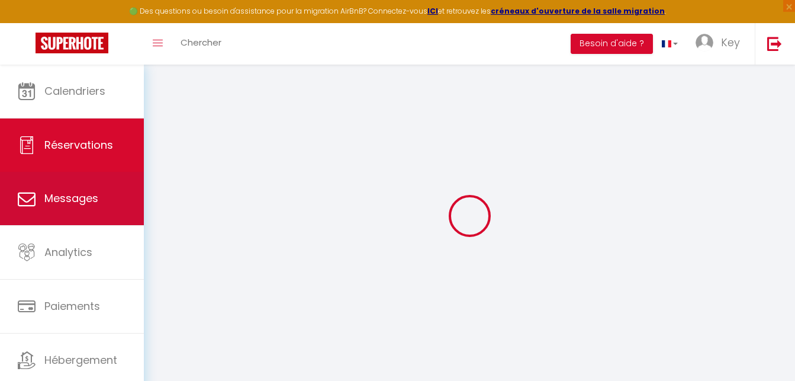
select select
checkbox input "false"
select select
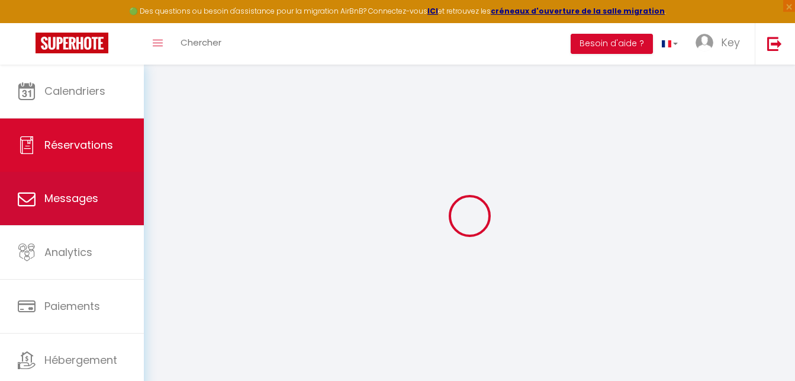
checkbox input "false"
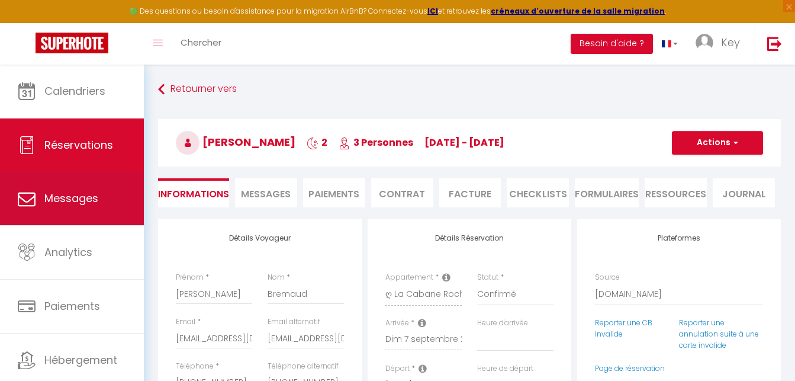
select select
checkbox input "false"
type textarea "** THIS RESERVATION HAS BEEN PRE-PAID ** Reservation has a cancellation grace p…"
type input "60"
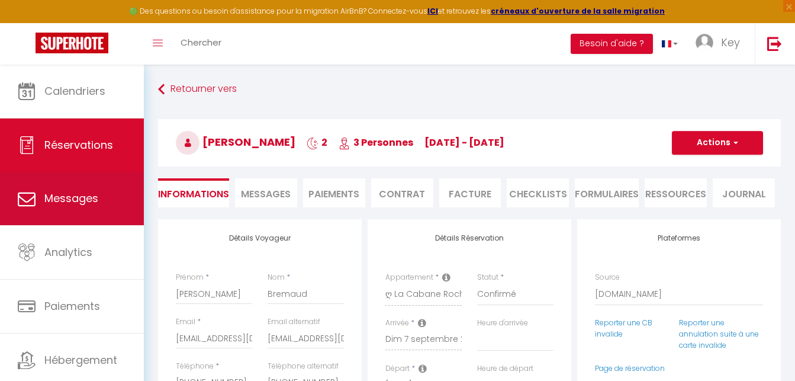
type input "8.1"
select select
checkbox input "false"
select select "16:30"
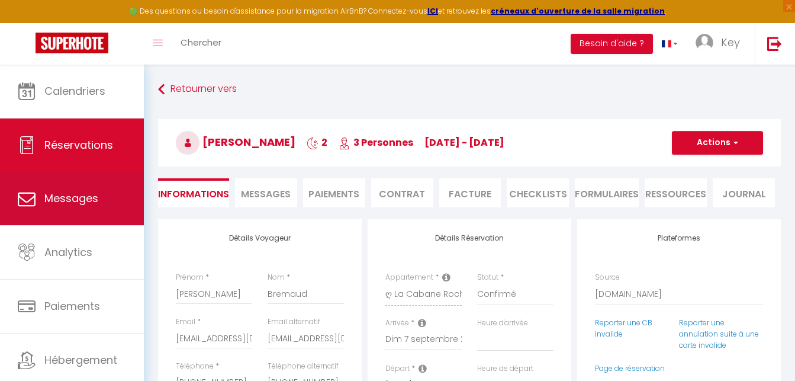
select select "10:00"
click at [57, 202] on span "Messages" at bounding box center [71, 198] width 54 height 15
select select "message"
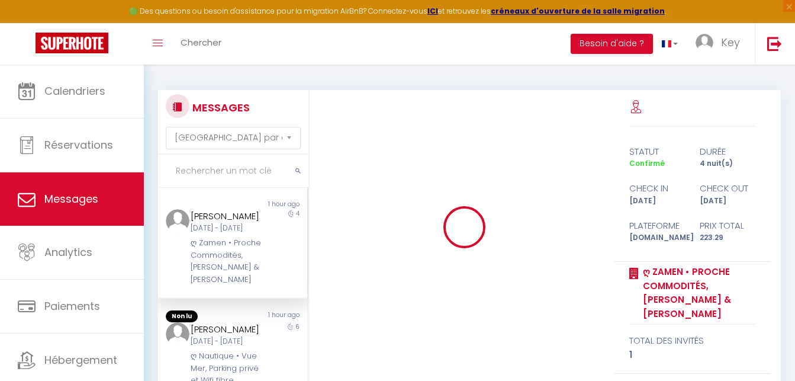
click at [216, 166] on input "text" at bounding box center [233, 170] width 150 height 33
paste input "Campocasso"
type input "Campocasso"
click at [246, 234] on div "Dim 14 Sep - Jeu 18 Sep" at bounding box center [227, 228] width 72 height 11
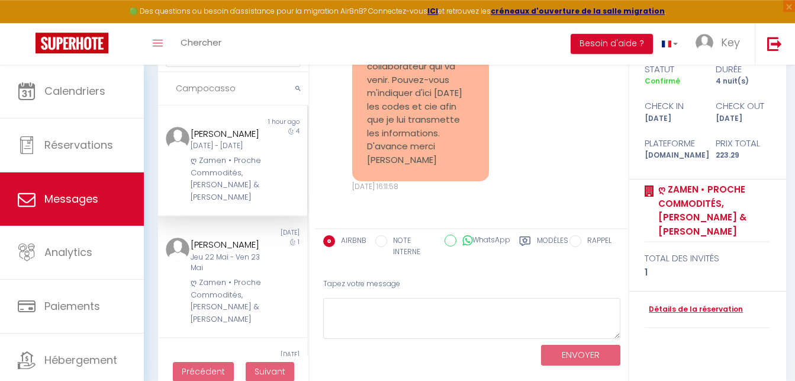
scroll to position [102, 0]
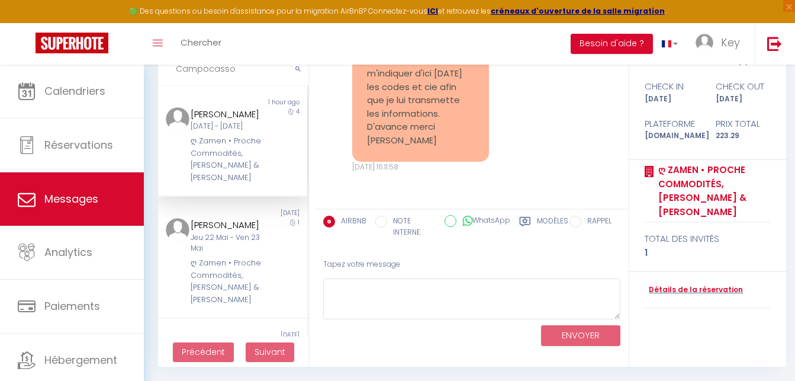
click at [543, 220] on label "Modèles" at bounding box center [552, 227] width 31 height 24
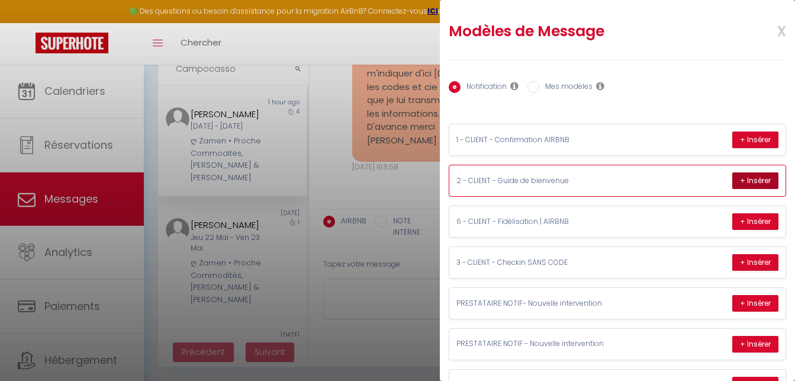
click at [743, 179] on button "+ Insérer" at bounding box center [755, 180] width 46 height 17
type textarea "Merci Thomas, nous avons bien reçu le formulaire et nous vous en remercions 🙏 V…"
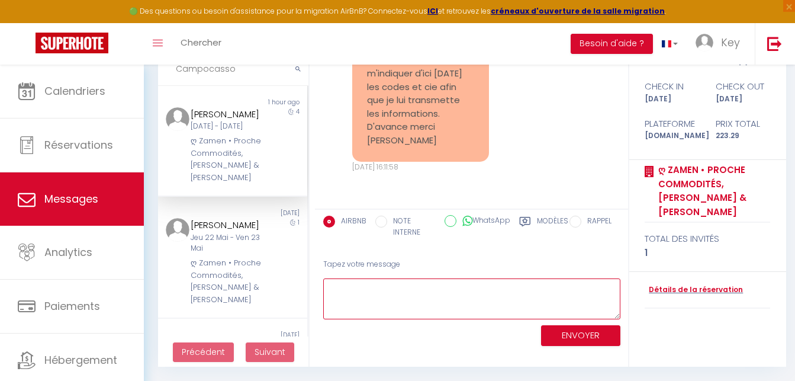
scroll to position [0, 0]
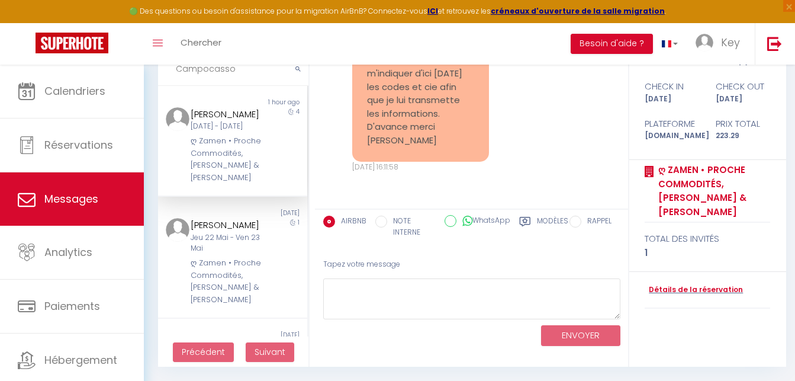
click at [538, 223] on label "Modèles" at bounding box center [552, 227] width 31 height 24
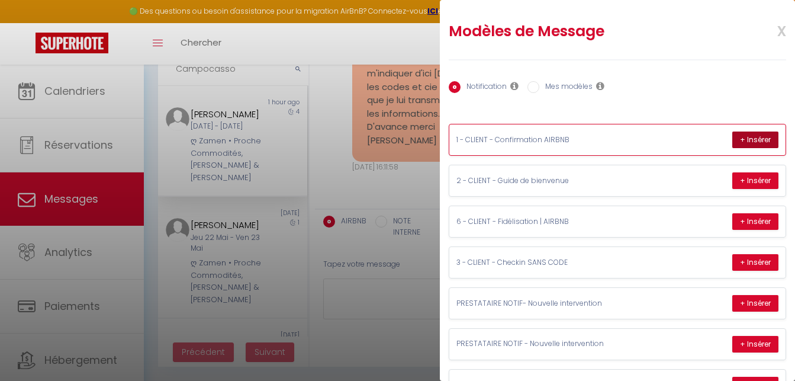
click at [748, 140] on button "+ Insérer" at bounding box center [755, 139] width 46 height 17
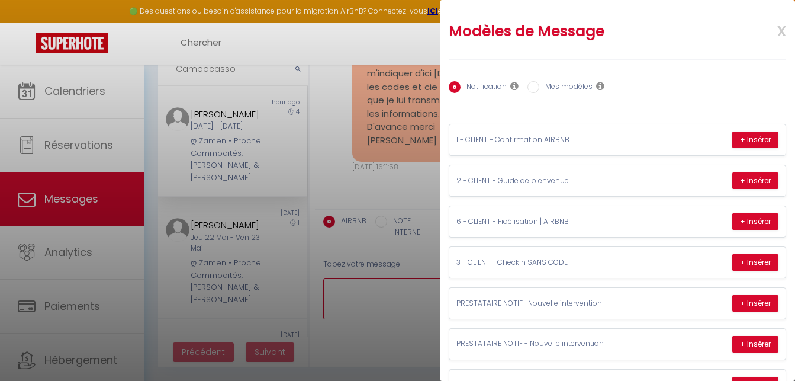
type textarea "Merci pour votre réservation Thomas 🙏 Nous sommes ravis de vous accueillir dans…"
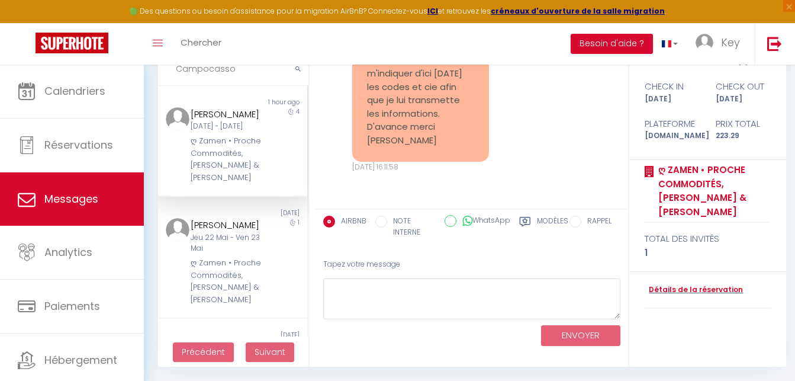
click at [547, 217] on label "Modèles" at bounding box center [552, 227] width 31 height 24
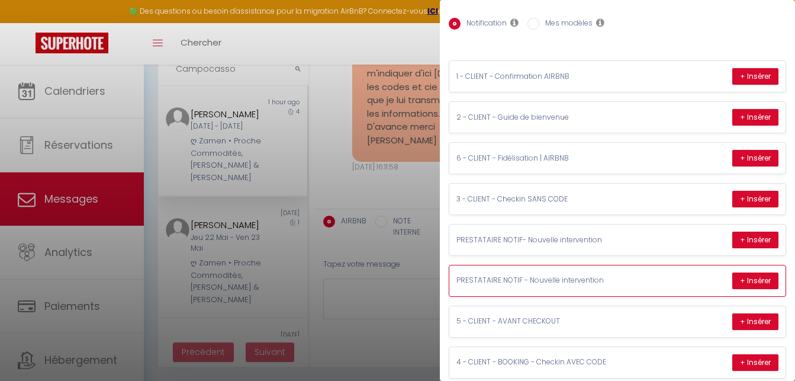
scroll to position [89, 0]
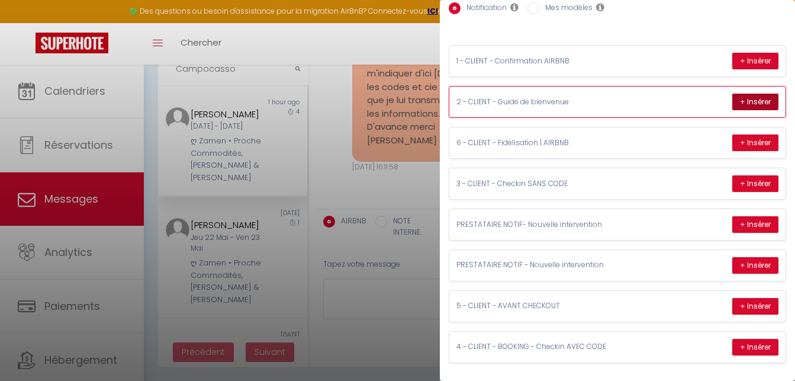
click at [743, 94] on button "+ Insérer" at bounding box center [755, 102] width 46 height 17
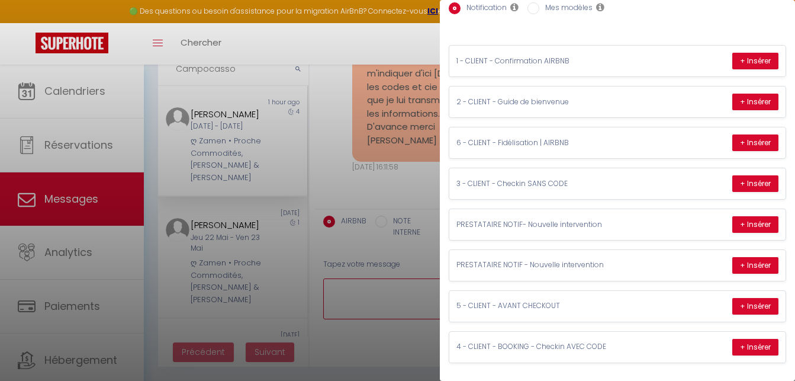
type textarea "Merci Thomas, nous avons bien reçu le formulaire et nous vous en remercions 🙏 V…"
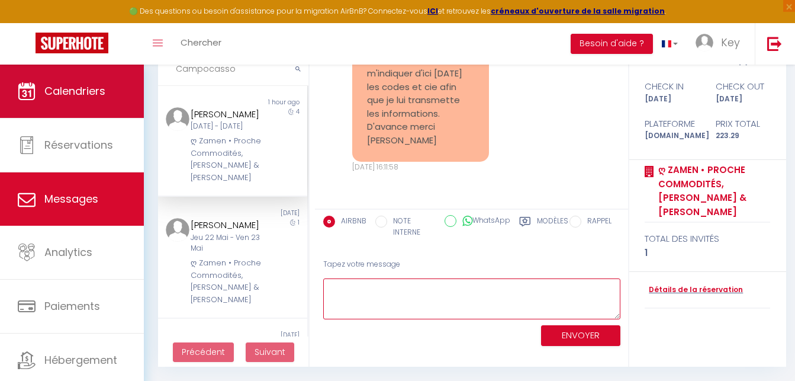
scroll to position [0, 0]
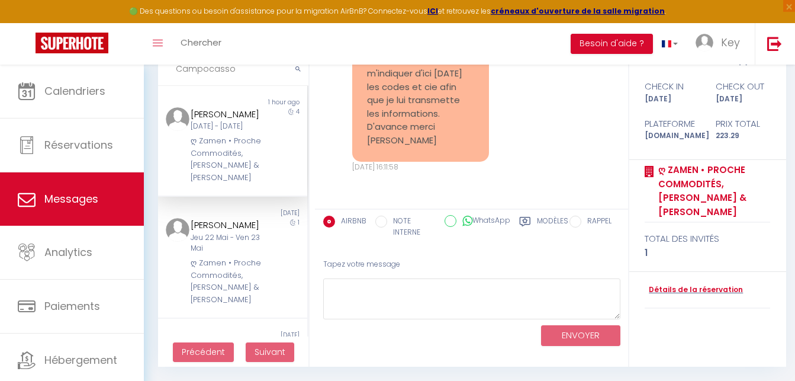
click at [246, 74] on input "Campocasso" at bounding box center [233, 69] width 150 height 33
paste input "Spencer"
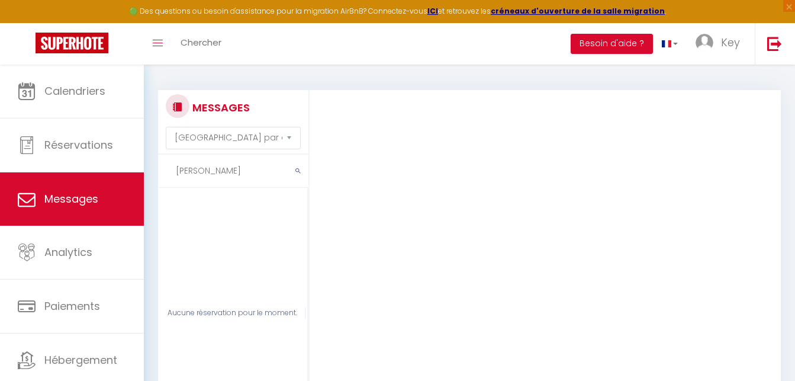
click at [224, 168] on input "Spencer" at bounding box center [233, 170] width 150 height 33
paste input "Merceron"
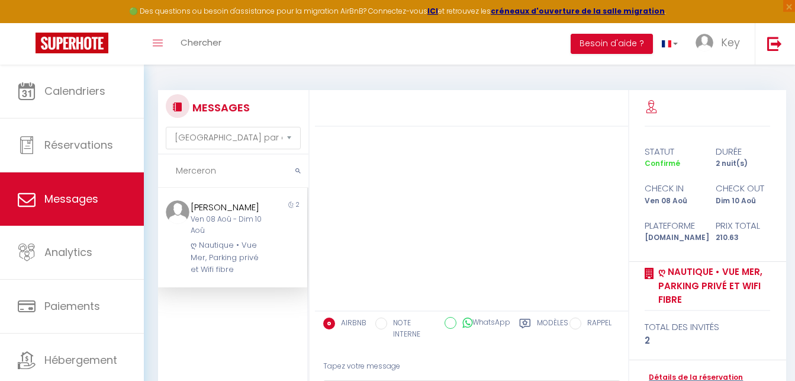
type input "Merceron"
click at [230, 236] on div "Ven 08 Aoû - Dim 10 Aoû" at bounding box center [227, 225] width 72 height 22
click at [556, 325] on label "Modèles" at bounding box center [552, 329] width 31 height 24
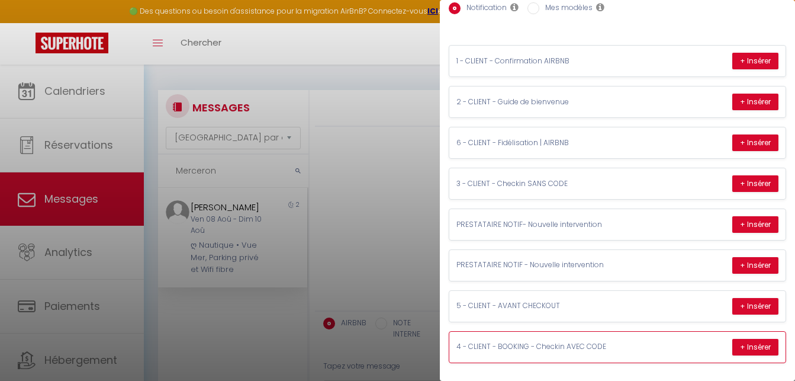
click at [719, 333] on div "4 - CLIENT - BOOKING - Checkin AVEC CODE + Insérer" at bounding box center [617, 346] width 336 height 31
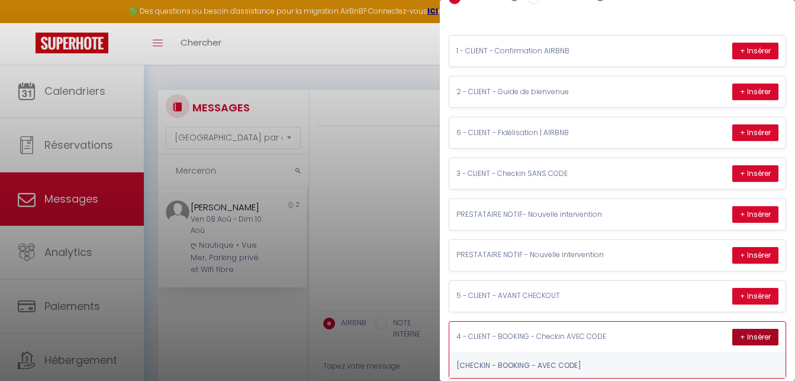
click at [747, 334] on button "+ Insérer" at bounding box center [755, 337] width 46 height 17
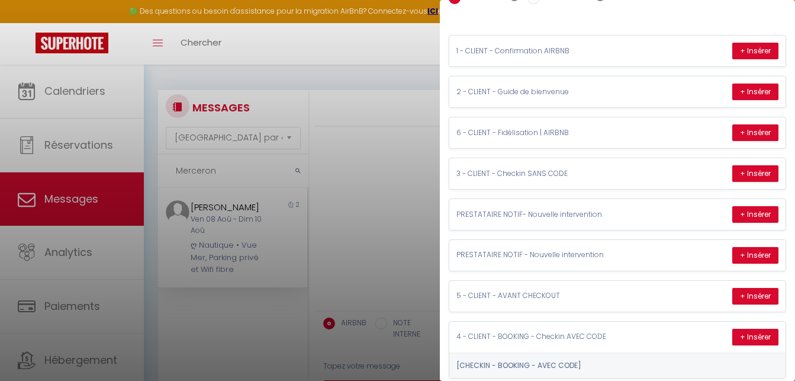
type textarea "🔑🔒 VOS INSTRUCTIONS CHECK-IN : 1. Vous pouvez récupérer la clé au 37 avenue de …"
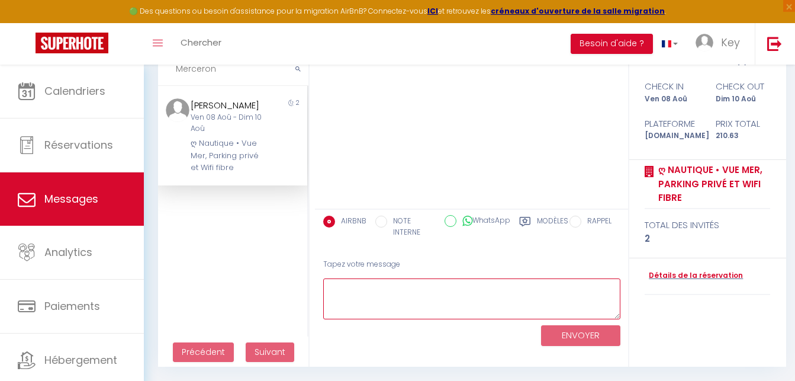
scroll to position [0, 0]
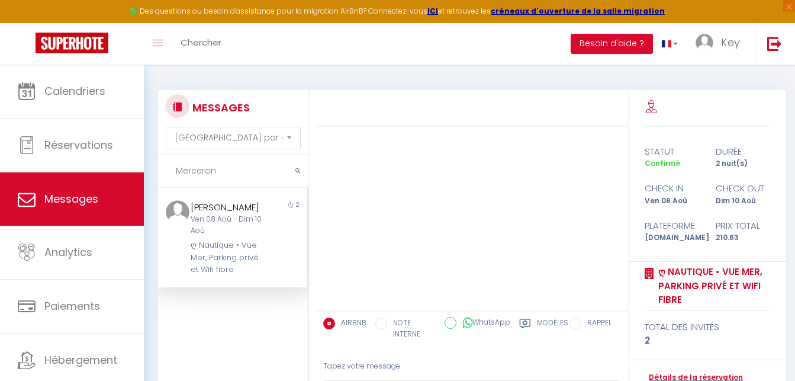
click at [210, 183] on input "Merceron" at bounding box center [233, 170] width 150 height 33
paste input "Aurelie"
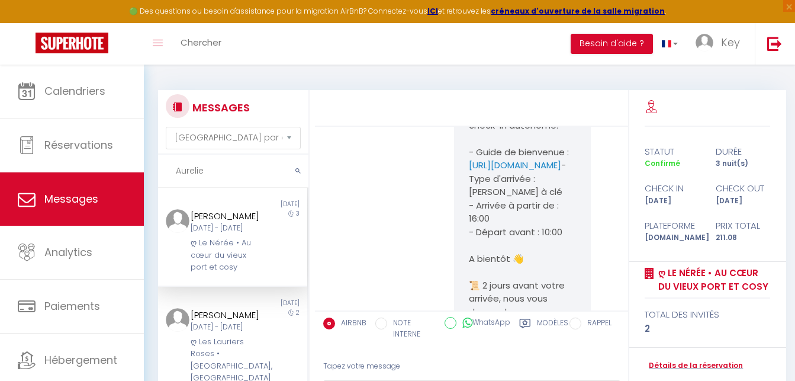
scroll to position [2079, 0]
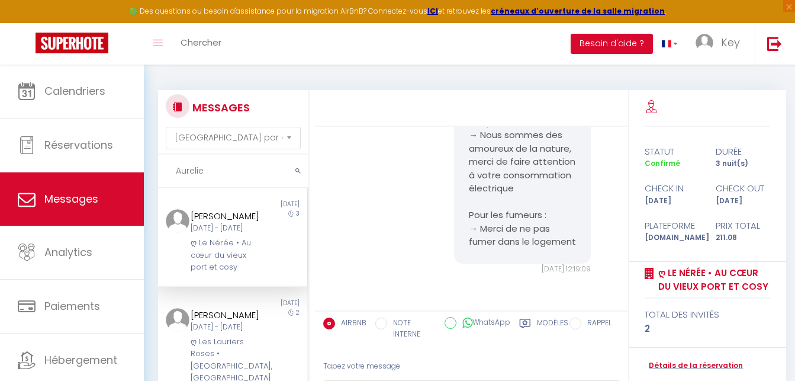
type input "Aurelie"
click at [230, 250] on div "ღ Le Nérée • Au cœur du vieux port et cosy" at bounding box center [227, 255] width 72 height 36
click at [536, 329] on div "Modèles" at bounding box center [543, 331] width 49 height 28
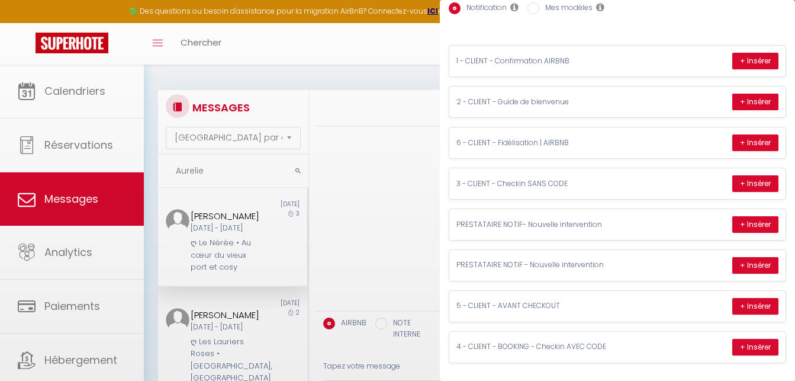
scroll to position [89, 0]
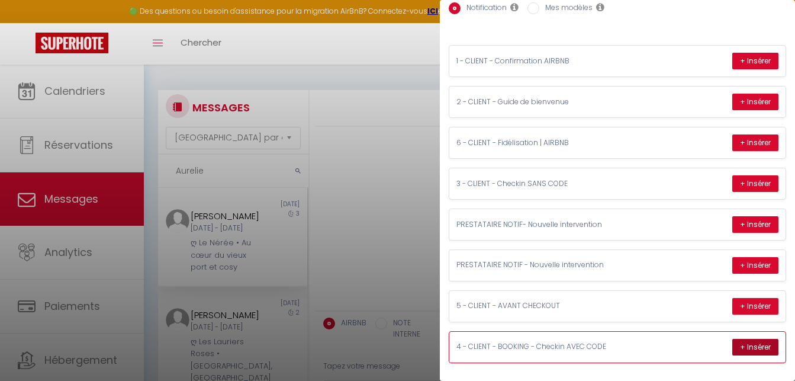
click at [750, 342] on button "+ Insérer" at bounding box center [755, 347] width 46 height 17
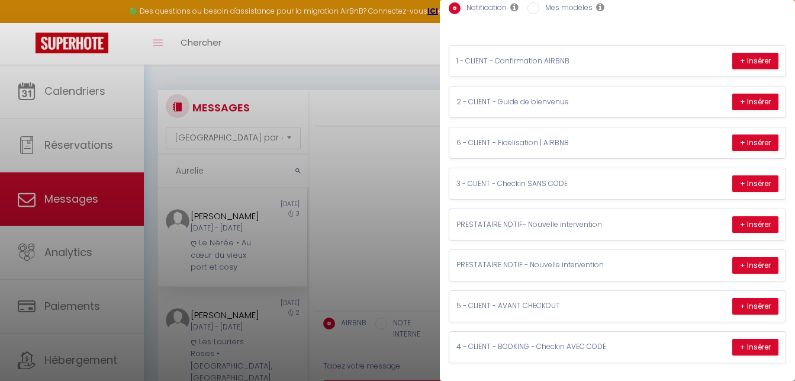
type textarea "🔑🔒 VOS INSTRUCTIONS CHECK-IN : 1. Vous pouvez récupérer les clés au 28 Cours de…"
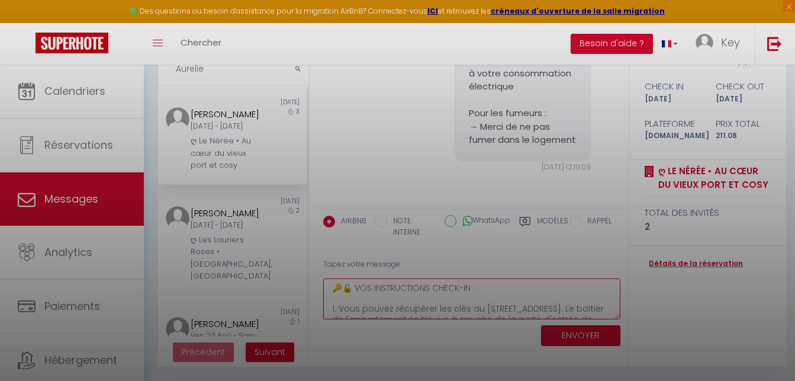
scroll to position [173, 0]
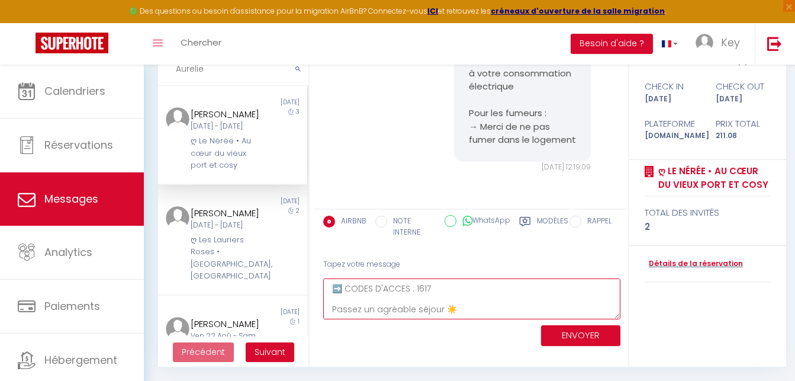
click at [392, 298] on textarea "🔑🔒 VOS INSTRUCTIONS CHECK-IN : 1. Vous pouvez récupérer les clés au 28 Cours de…" at bounding box center [471, 298] width 297 height 41
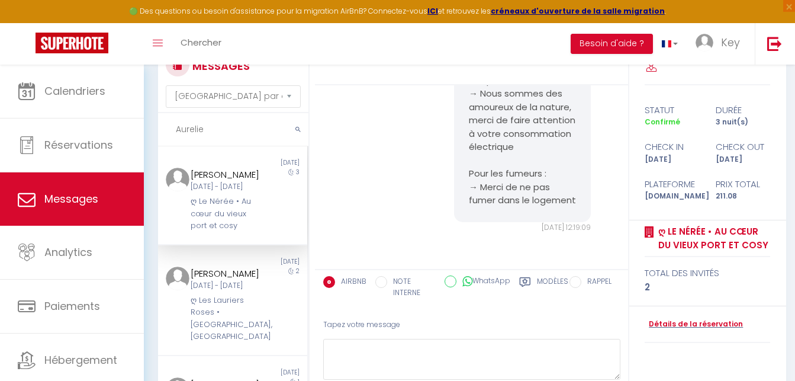
click at [203, 133] on input "Aurelie" at bounding box center [233, 129] width 150 height 33
paste input "Vallade"
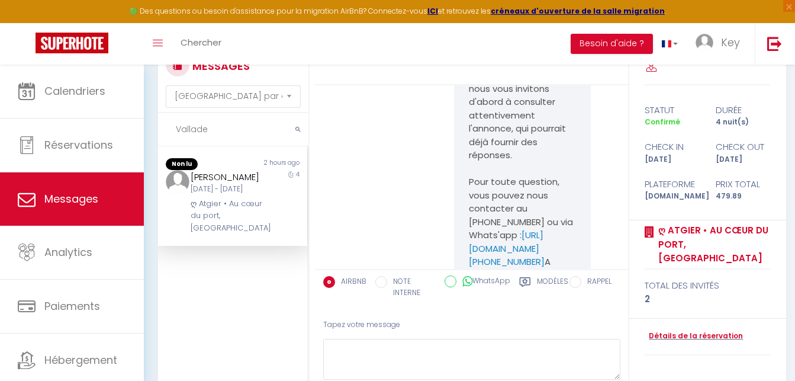
scroll to position [5643, 0]
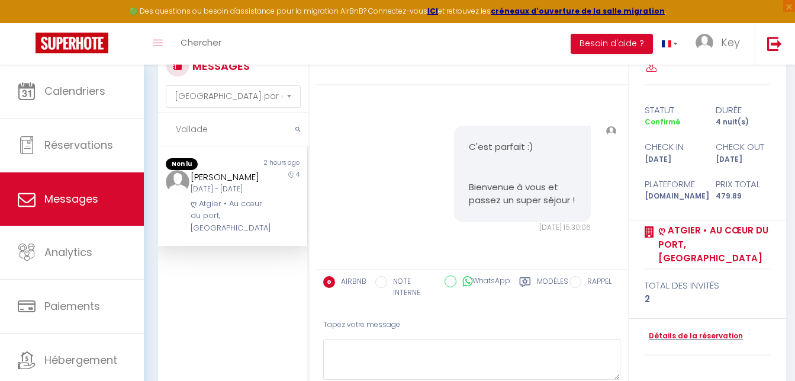
type input "Vallade"
click at [236, 195] on div "Mer 10 Sep - Dim 14 Sep" at bounding box center [227, 189] width 72 height 11
click at [247, 234] on div "ღ Atgier • Au cœur du port, Spacieux" at bounding box center [227, 216] width 72 height 36
click at [553, 283] on label "Modèles" at bounding box center [552, 288] width 31 height 24
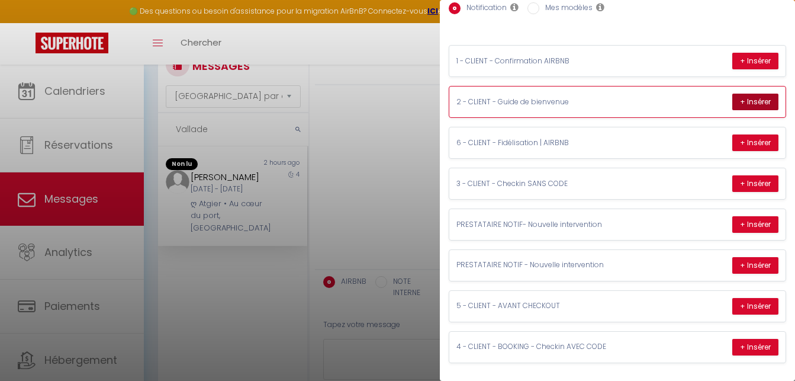
click at [751, 95] on button "+ Insérer" at bounding box center [755, 102] width 46 height 17
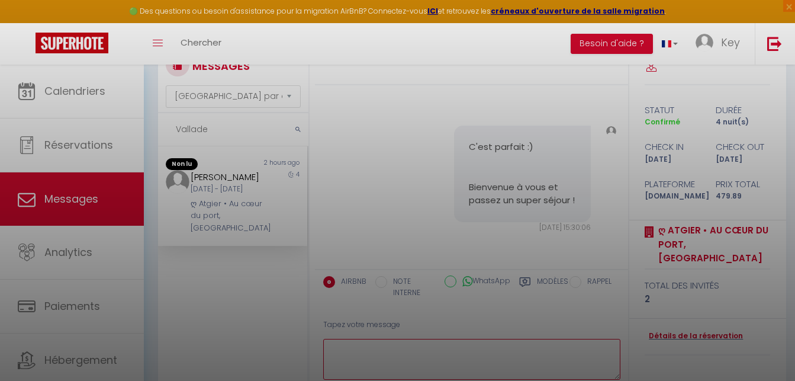
type textarea "Merci Philippe, nous avons bien reçu le formulaire et nous vous en remercions 🙏…"
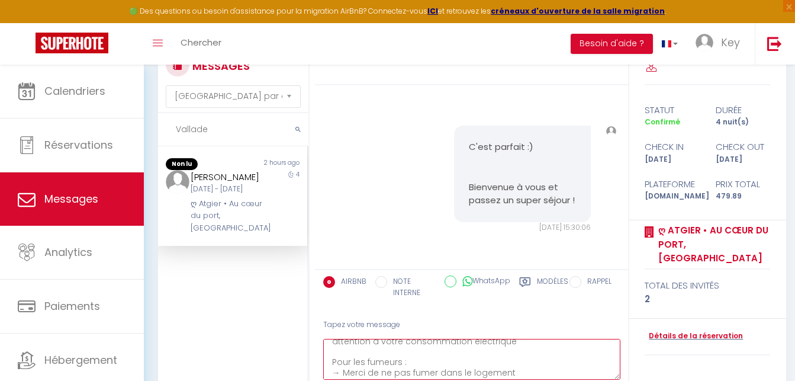
click at [465, 354] on textarea "Merci Philippe, nous avons bien reçu le formulaire et nous vous en remercions 🙏…" at bounding box center [471, 359] width 297 height 41
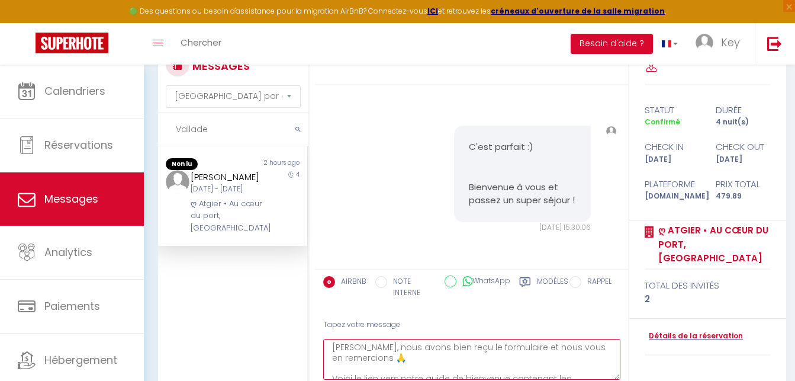
scroll to position [0, 0]
click at [508, 350] on textarea "Merci Philippe, nous avons bien reçu le formulaire et nous vous en remercions 🙏…" at bounding box center [471, 359] width 297 height 41
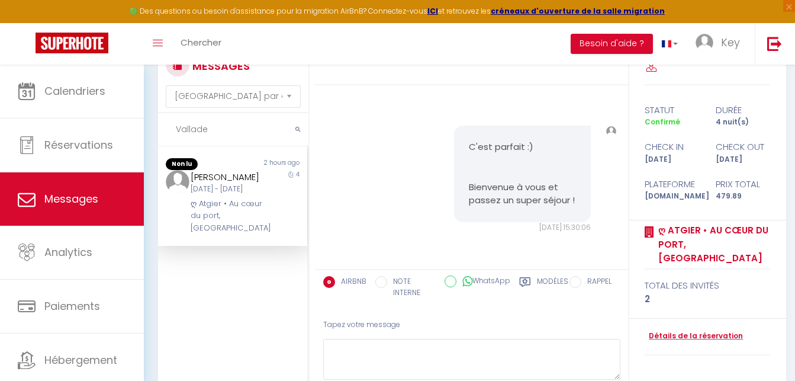
click at [551, 284] on label "Modèles" at bounding box center [552, 288] width 31 height 24
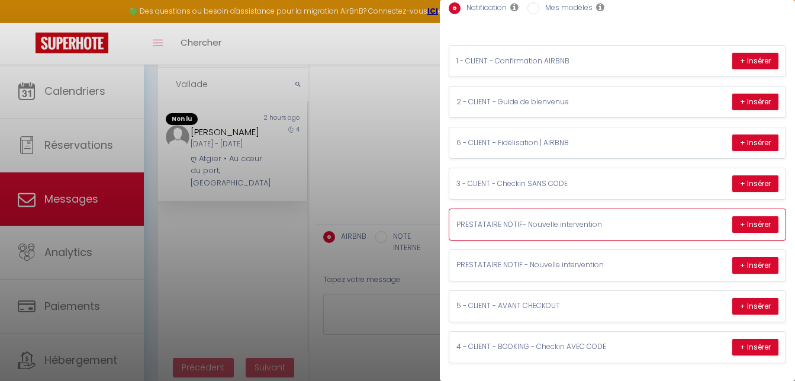
scroll to position [102, 0]
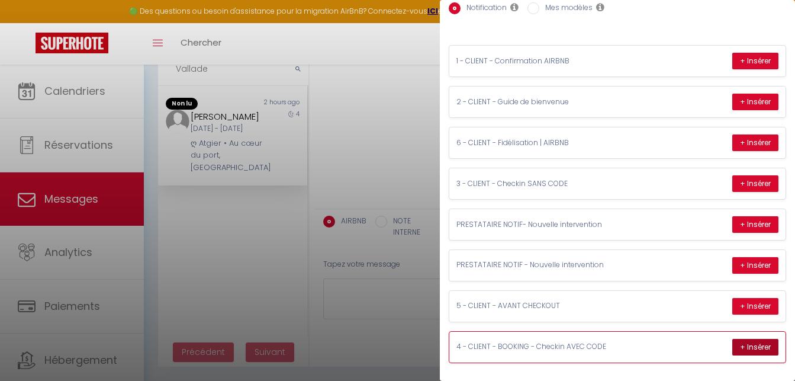
click at [751, 339] on button "+ Insérer" at bounding box center [755, 347] width 46 height 17
type textarea ""Le logement est prêt pour vous ✅ Exceptionnellement l'arrivée se fera via une …"
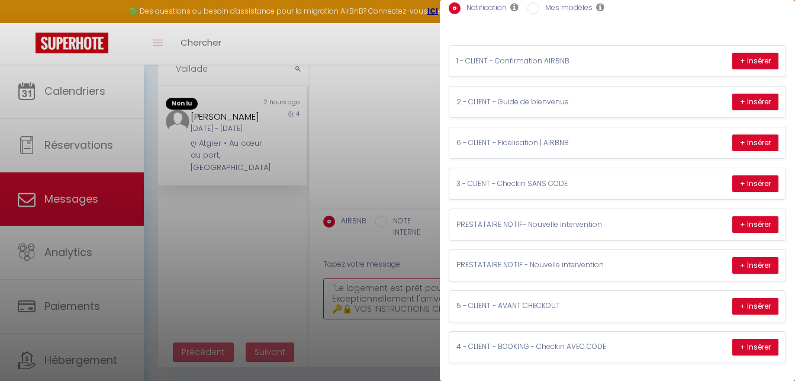
scroll to position [121, 0]
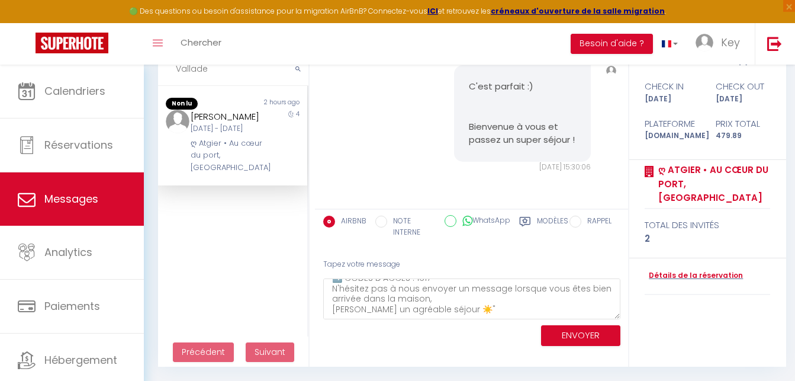
click at [392, 168] on div "C'est parfait :) Bienvenue à vous et passez un super séjour ! Mer 10 Sep. 2025 …" at bounding box center [471, 118] width 305 height 154
click at [194, 134] on div "Mer 10 Sep - Dim 14 Sep" at bounding box center [227, 128] width 72 height 11
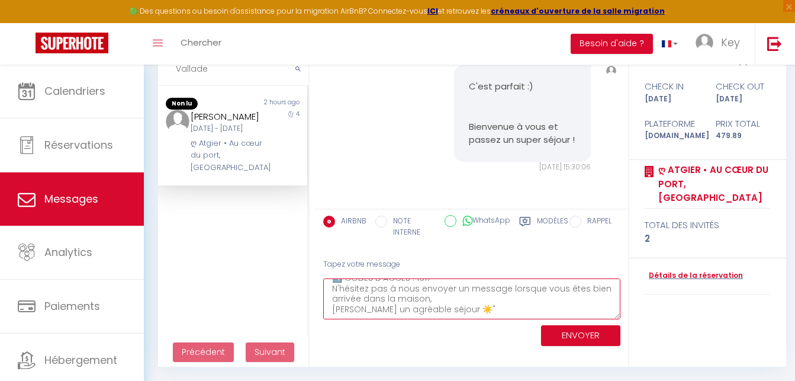
click at [420, 310] on textarea ""Le logement est prêt pour vous ✅ Exceptionnellement l'arrivée se fera via une …" at bounding box center [471, 298] width 297 height 41
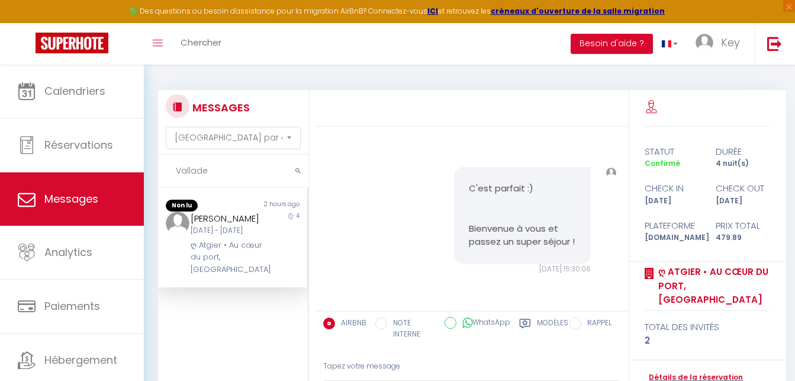
click at [209, 157] on input "Vallade" at bounding box center [233, 170] width 150 height 33
click at [202, 166] on input "Vallade" at bounding box center [233, 170] width 150 height 33
paste input "Cornett"
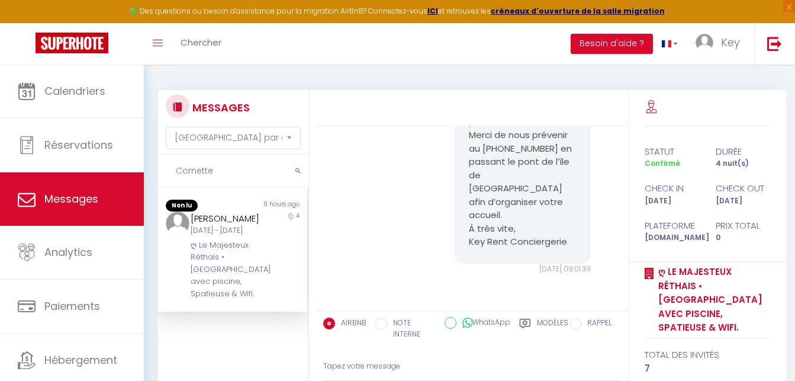
scroll to position [4611, 0]
type input "Cornette"
click at [255, 263] on div "Ward Cornette Mer 10 Sep - Dim 14 Sep ღ Le Majesteux Réthais • Villa de charme …" at bounding box center [226, 255] width 87 height 89
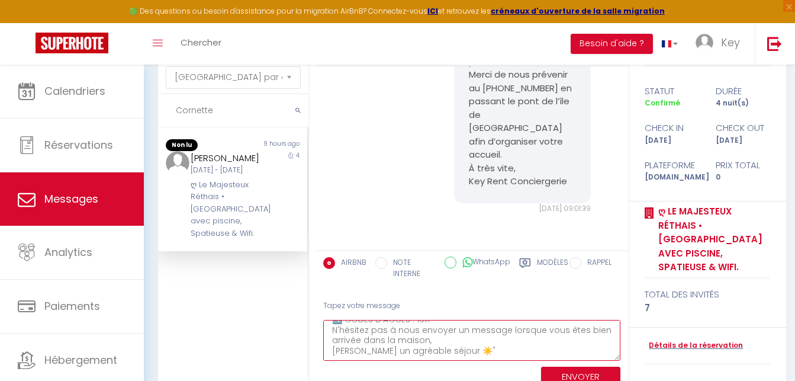
click at [417, 355] on textarea ""Le logement est prêt pour vous ✅ Exceptionnellement l'arrivée se fera via une …" at bounding box center [471, 340] width 297 height 41
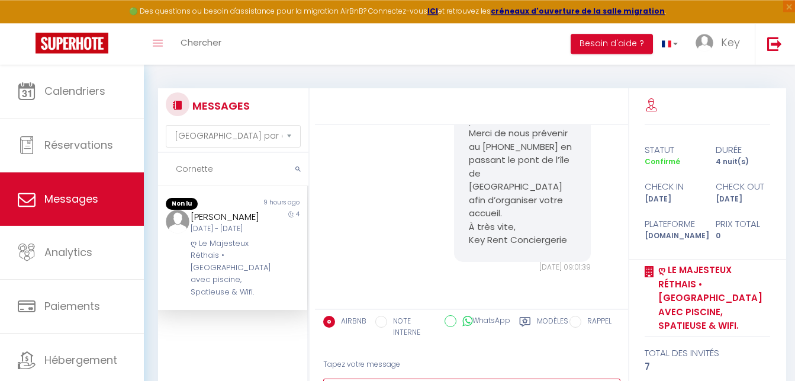
scroll to position [0, 0]
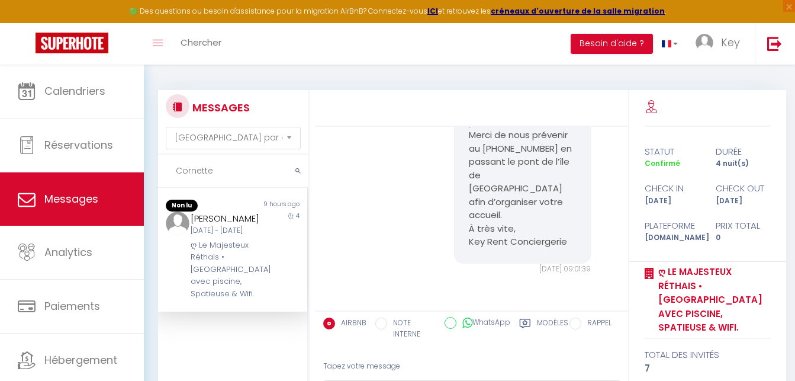
click at [238, 256] on div "ღ Le Majesteux Réthais • Villa de charme avec piscine, Spatieuse & Wifi." at bounding box center [227, 269] width 72 height 60
click at [557, 147] on pre "Bonjour Ward, C’est le grand jour ! Votre arrivée est prévue à . Merci de nous …" at bounding box center [522, 161] width 107 height 173
click at [256, 221] on div "Ward Cornette Mer 10 Sep - Dim 14 Sep ღ Le Majesteux Réthais • Villa de charme …" at bounding box center [226, 255] width 87 height 89
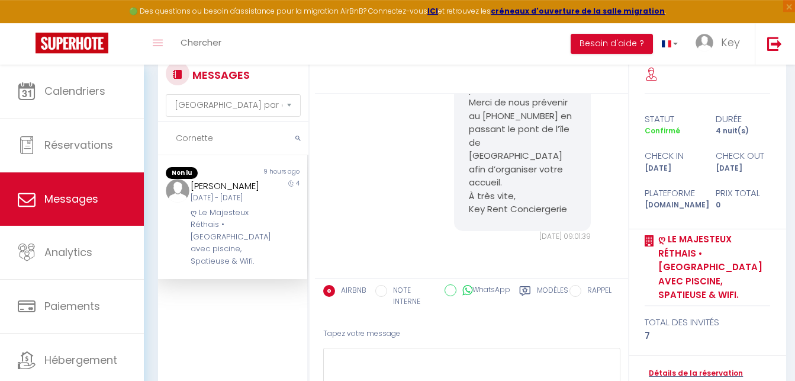
scroll to position [60, 0]
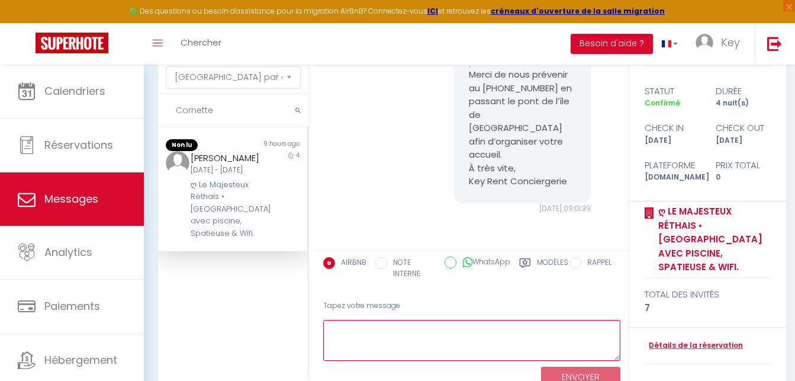
click at [400, 350] on textarea at bounding box center [471, 340] width 297 height 41
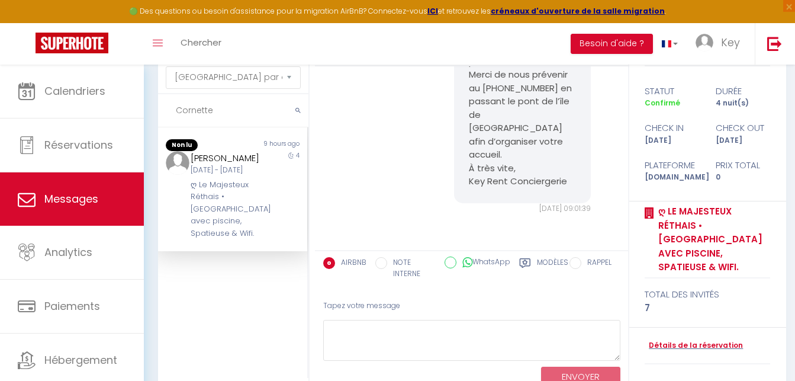
click at [191, 112] on input "Cornette" at bounding box center [233, 110] width 150 height 33
paste input "Jourdain"
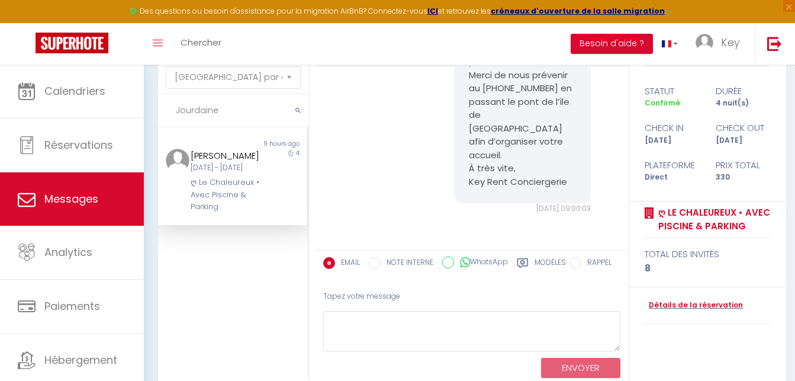
click at [246, 205] on div "ღ Le Chaleureux • Avec Piscine & Parking" at bounding box center [227, 194] width 72 height 36
click at [256, 105] on input "Jourdaine" at bounding box center [233, 110] width 150 height 33
paste input "Tanielian"
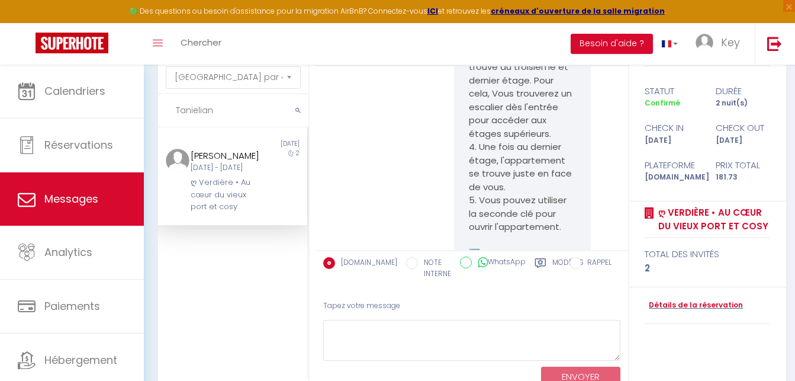
scroll to position [3517, 0]
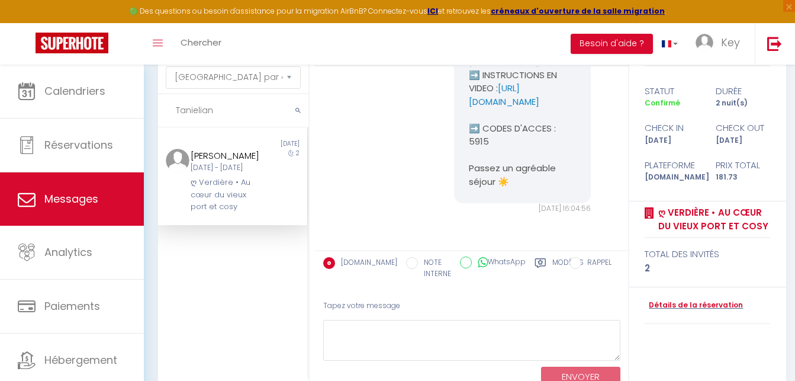
type input "Tanielian"
click at [234, 173] on div "Mar 09 Sep - Jeu 11 Sep" at bounding box center [227, 167] width 72 height 11
click at [269, 111] on input "Tanielian" at bounding box center [233, 110] width 150 height 33
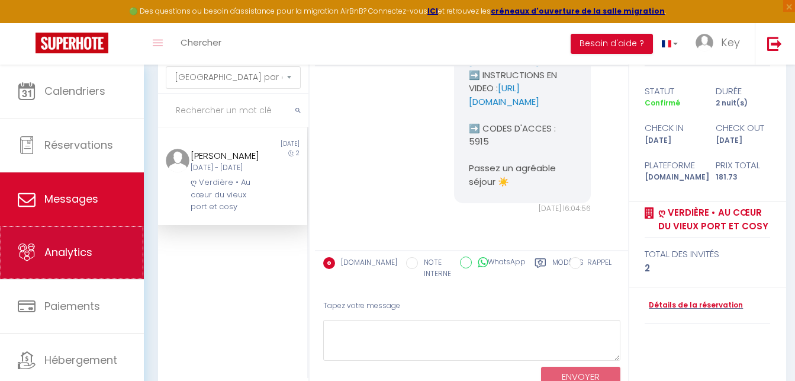
click at [89, 240] on link "Analytics" at bounding box center [72, 252] width 144 height 53
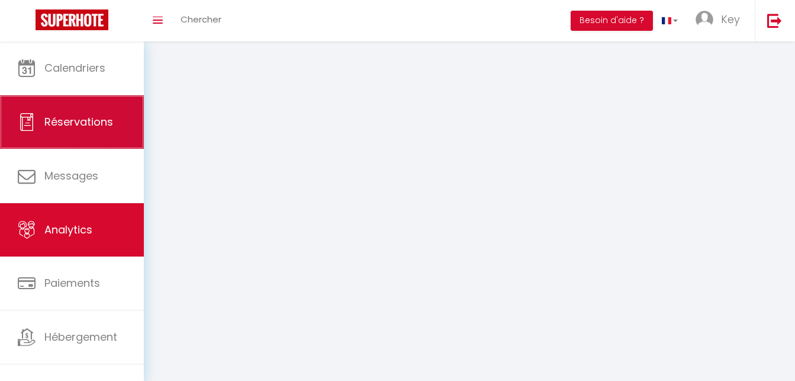
click at [104, 137] on link "Réservations" at bounding box center [72, 121] width 144 height 53
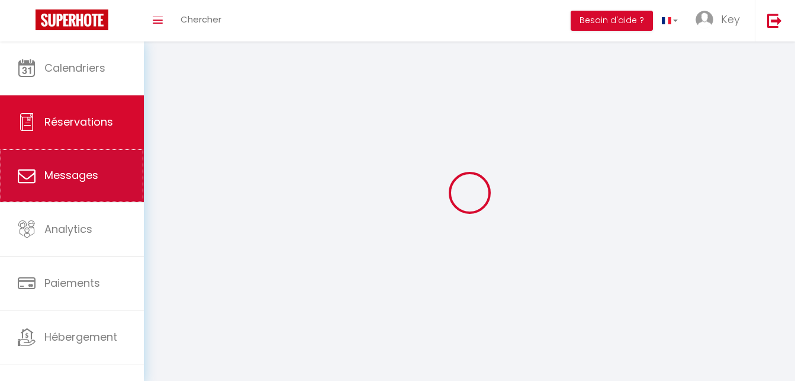
click at [81, 174] on span "Messages" at bounding box center [71, 175] width 54 height 15
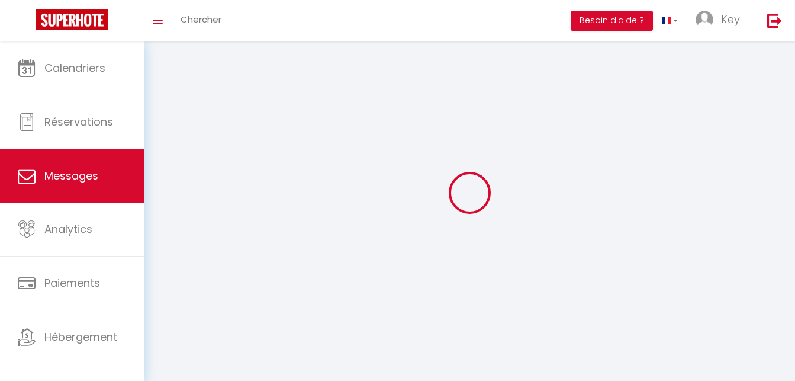
select select "2025"
select select "9"
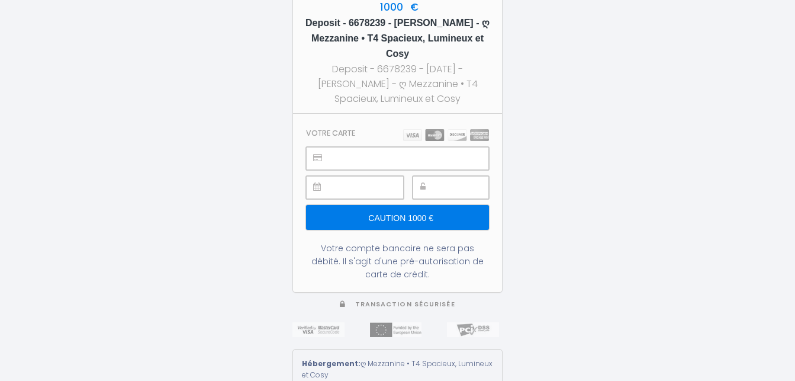
click at [447, 21] on h5 "Deposit - 6678239 - karim guessab - ღ Mezzanine • T4 Spacieux, Lumineux et Cosy" at bounding box center [398, 38] width 188 height 46
copy h5 "guessab"
click at [401, 24] on h5 "Deposit - 6678239 - karim guessab - ღ Mezzanine • T4 Spacieux, Lumineux et Cosy" at bounding box center [398, 38] width 188 height 46
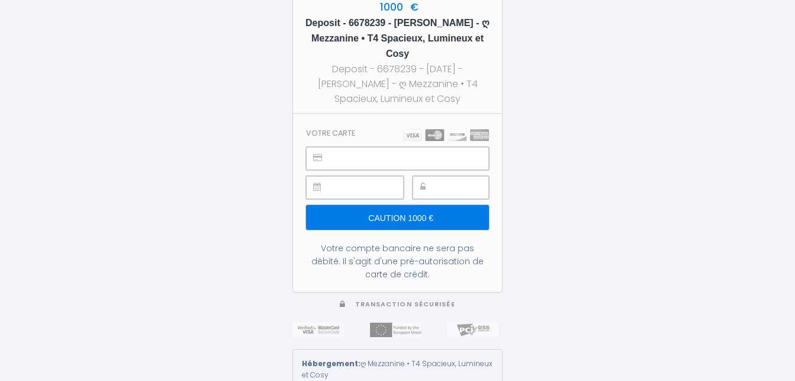
click at [401, 24] on h5 "Deposit - 6678239 - karim guessab - ღ Mezzanine • T4 Spacieux, Lumineux et Cosy" at bounding box center [398, 38] width 188 height 46
click at [419, 31] on h5 "Deposit - 6678239 - karim guessab - ღ Mezzanine • T4 Spacieux, Lumineux et Cosy" at bounding box center [398, 38] width 188 height 46
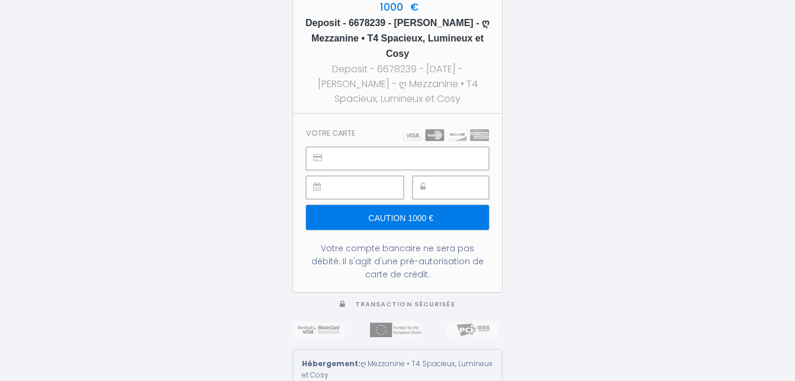
drag, startPoint x: 445, startPoint y: 85, endPoint x: 303, endPoint y: 57, distance: 144.8
click at [303, 57] on div "1000 € Deposit - 6678239 - karim guessab - ღ Mezzanine • T4 Spacieux, Lumineux …" at bounding box center [397, 50] width 209 height 128
copy div "Deposit - 6678239 - 2025-09-11 - karim guessab - ღ Mezzanine • T4 Spacieux, Lum…"
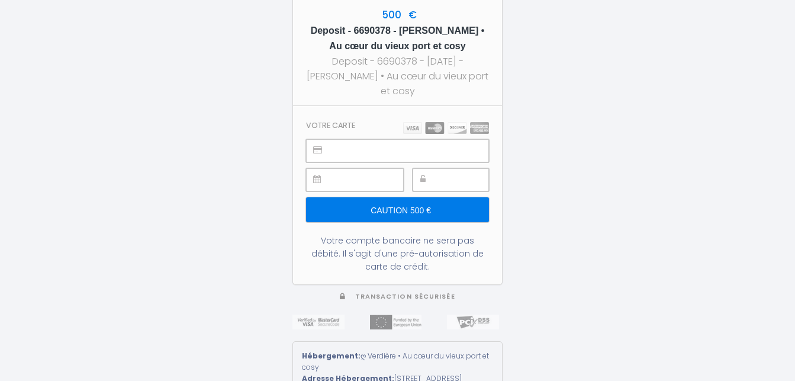
click at [420, 26] on h5 "Deposit - 6690378 - Tanielian Alexandre - ღ Verdière • Au cœur du vieux port et…" at bounding box center [398, 38] width 188 height 31
copy h5 "Tanielian"
